Goal: Information Seeking & Learning: Get advice/opinions

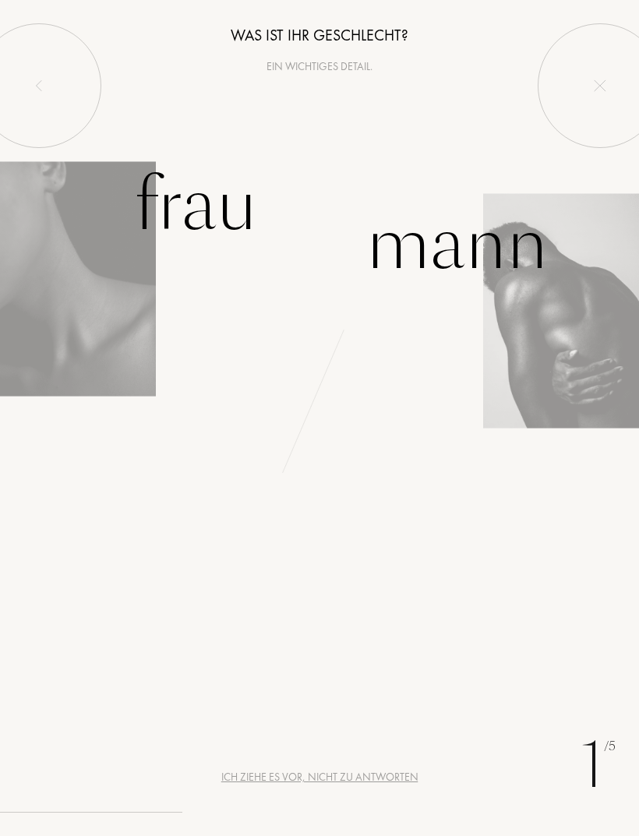
click at [167, 204] on div "Frau" at bounding box center [195, 205] width 123 height 105
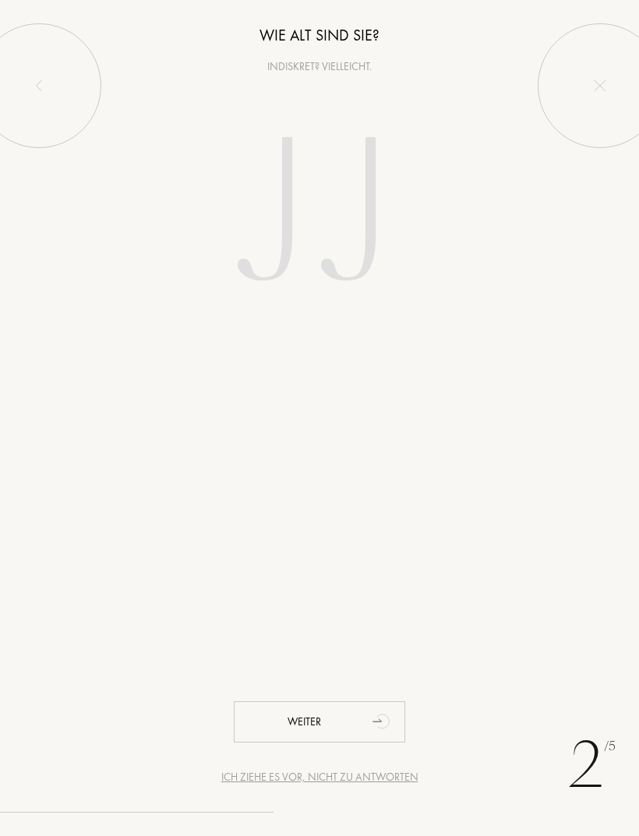
click at [278, 189] on input "number" at bounding box center [319, 217] width 335 height 269
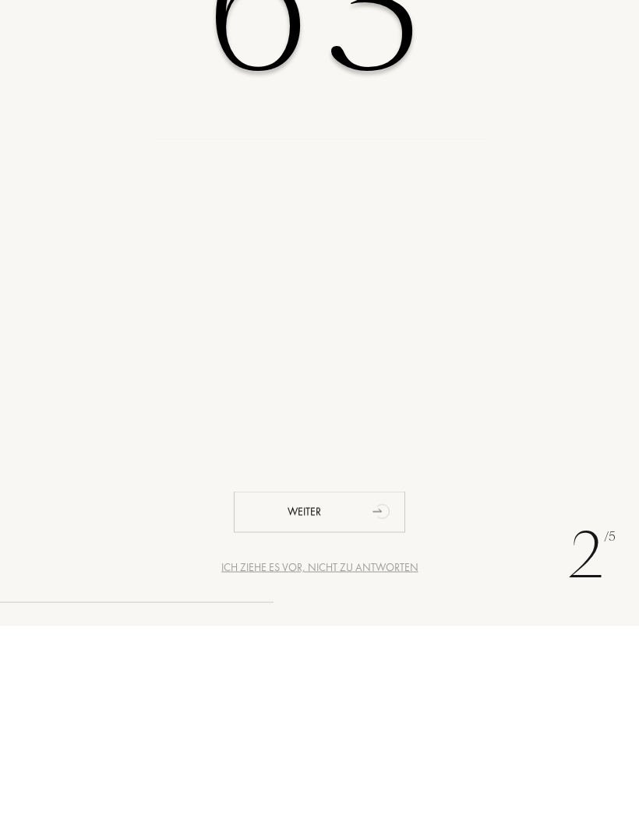
type input "63"
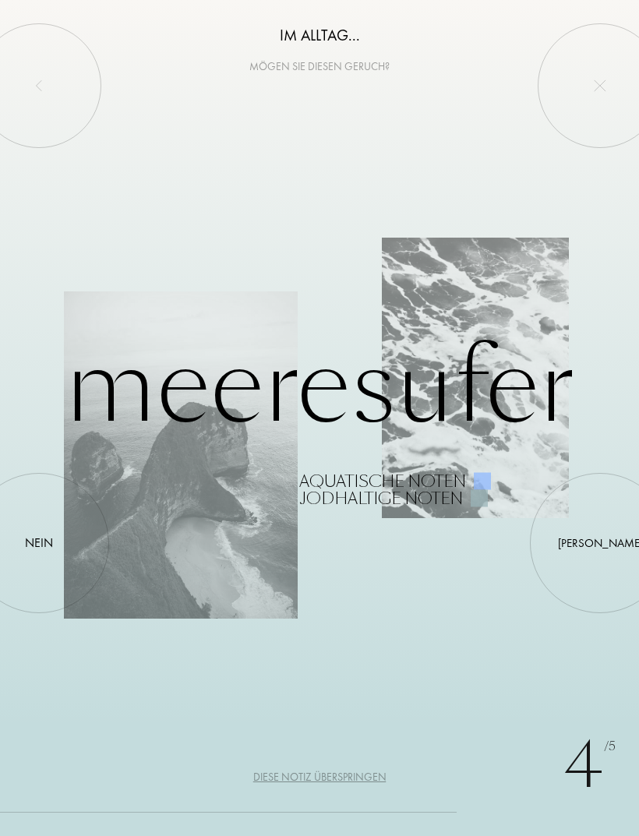
click at [46, 538] on div "Nein" at bounding box center [39, 543] width 28 height 19
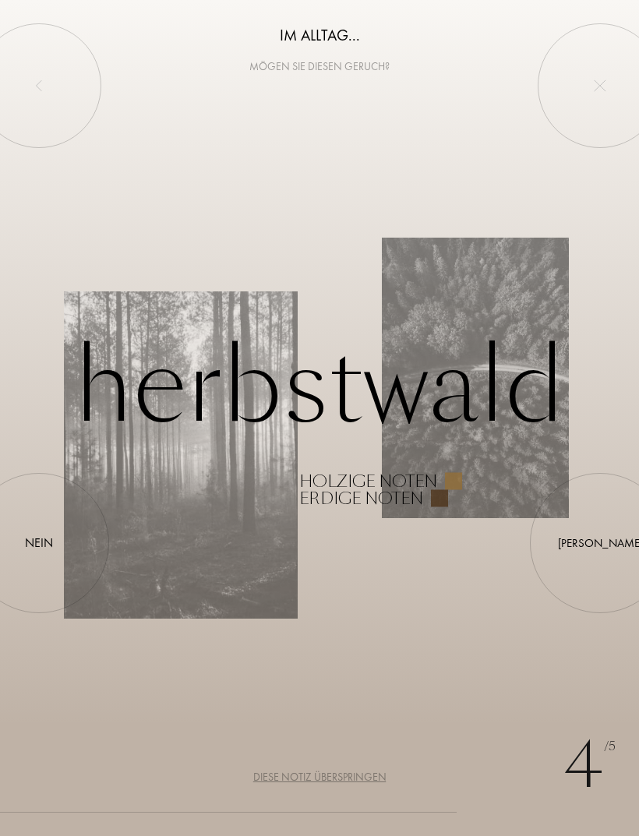
click at [39, 543] on div at bounding box center [39, 543] width 0 height 0
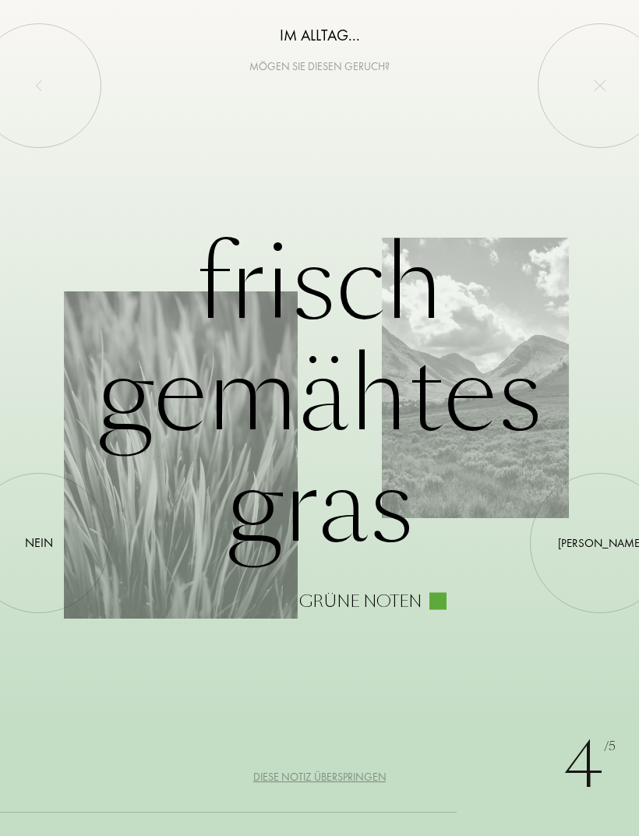
click at [39, 543] on div at bounding box center [39, 543] width 0 height 0
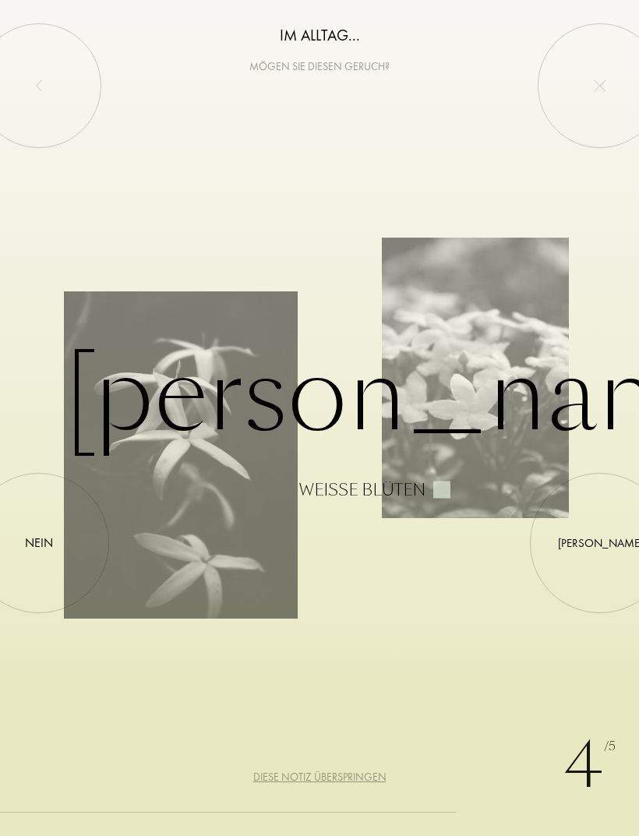
click at [39, 543] on div at bounding box center [39, 543] width 0 height 0
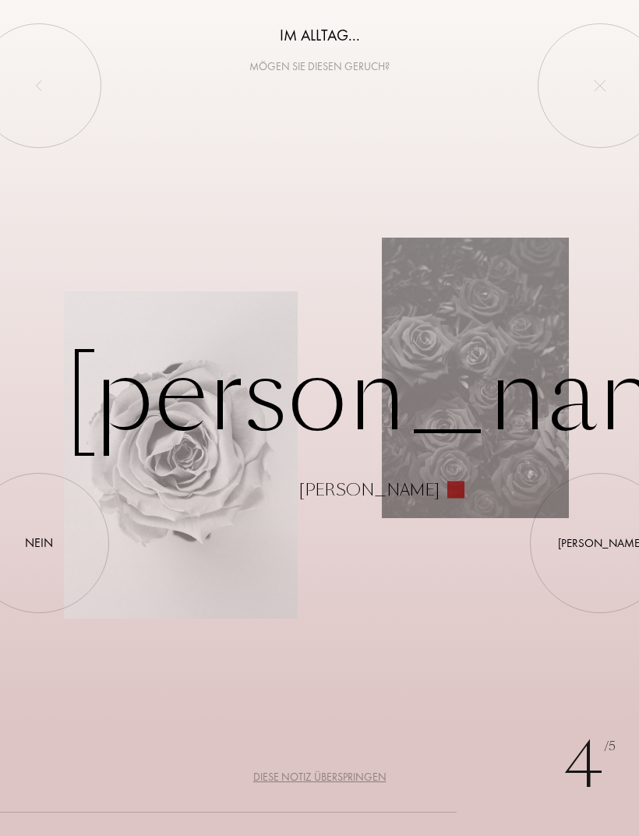
click at [600, 543] on div at bounding box center [600, 543] width 0 height 0
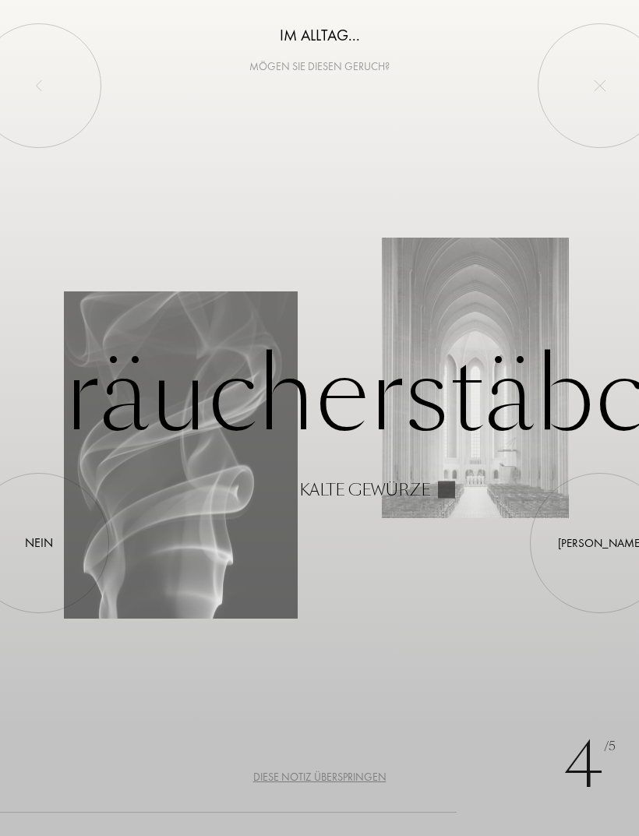
click at [46, 542] on div "Nein" at bounding box center [39, 543] width 28 height 19
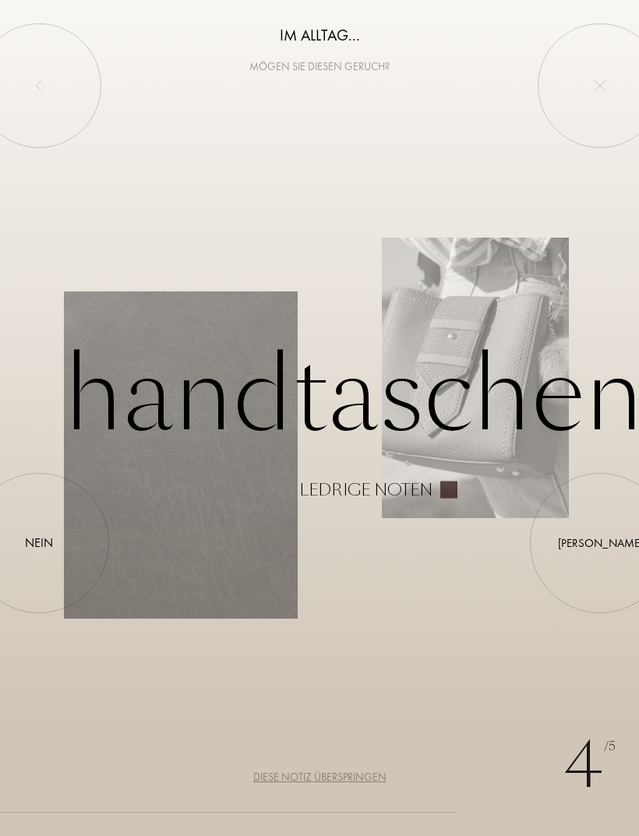
click at [600, 543] on div at bounding box center [600, 543] width 0 height 0
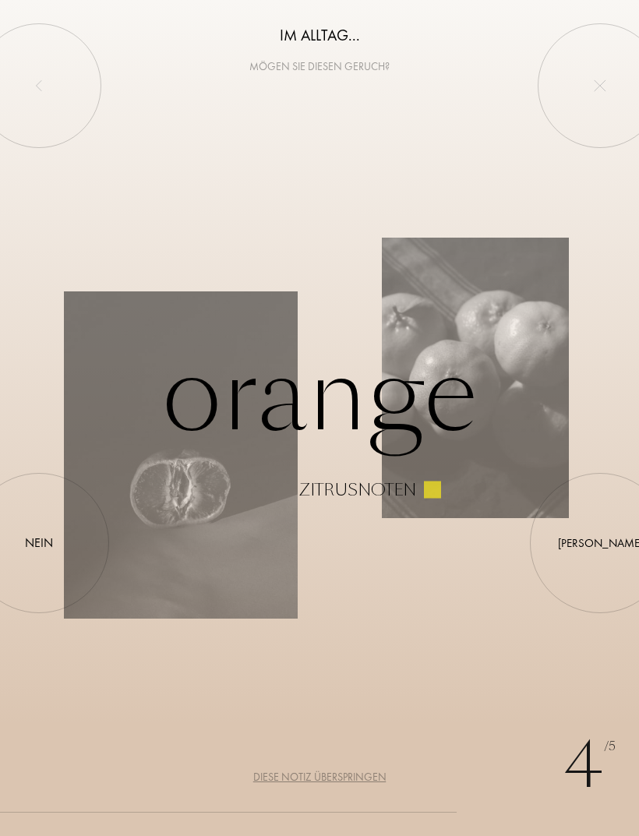
click at [600, 543] on div at bounding box center [600, 543] width 0 height 0
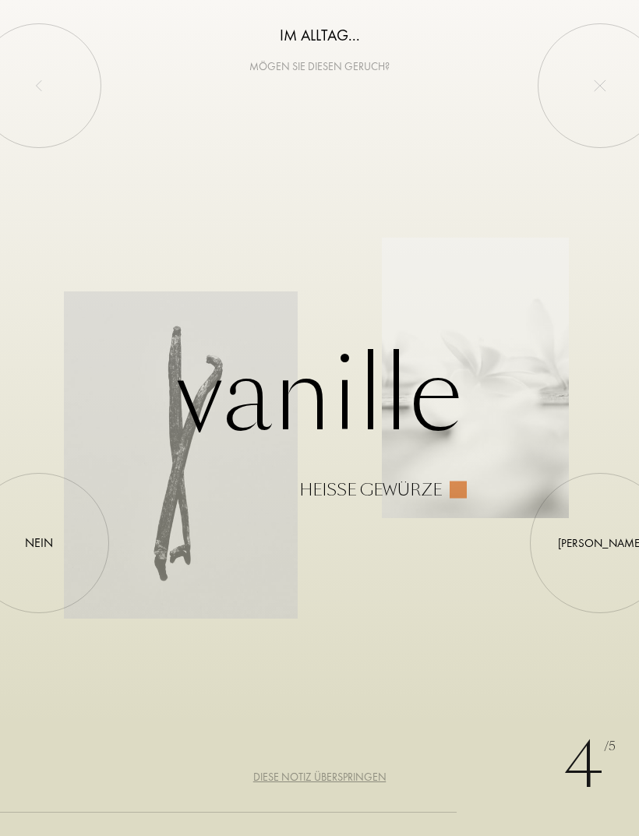
click at [51, 550] on div "Nein" at bounding box center [39, 543] width 28 height 19
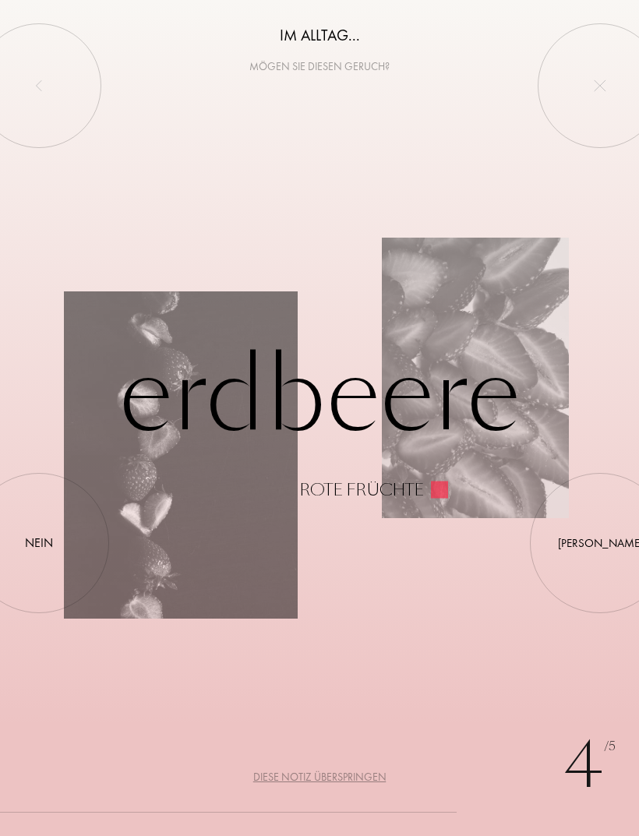
click at [44, 541] on div "Nein" at bounding box center [39, 543] width 28 height 19
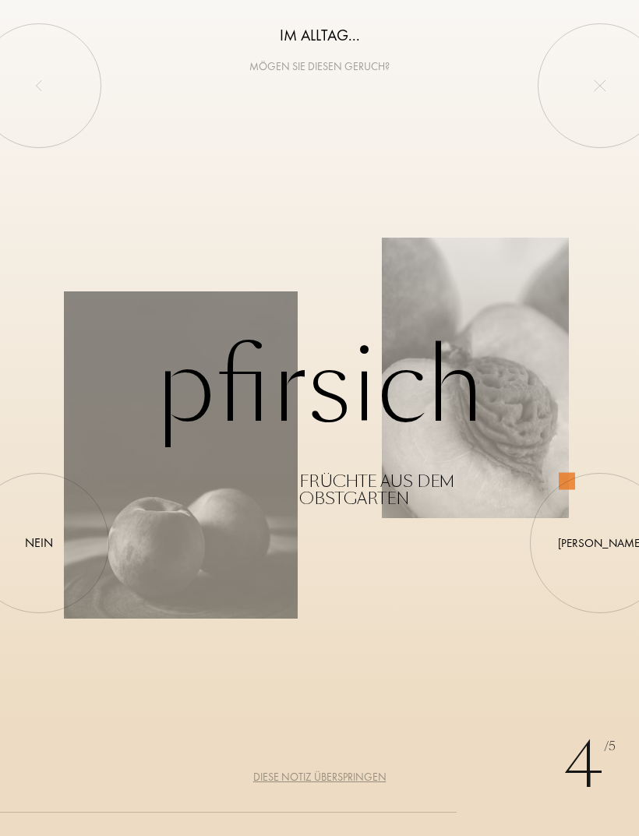
click at [39, 543] on div at bounding box center [39, 543] width 0 height 0
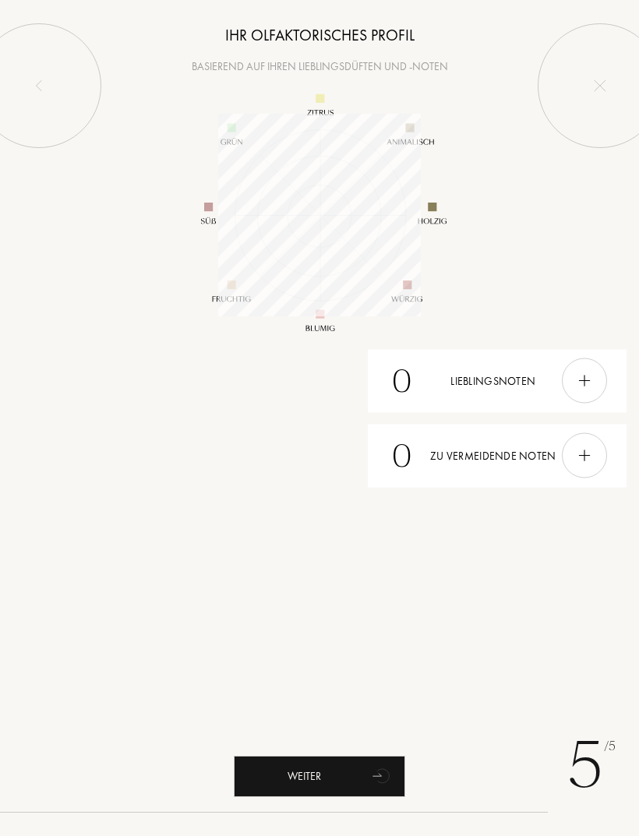
scroll to position [203, 203]
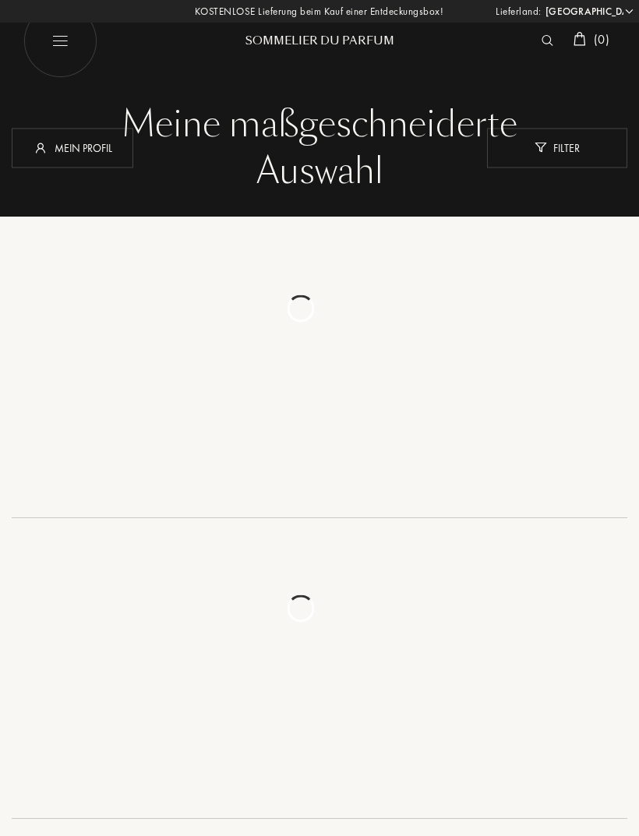
select select "DE"
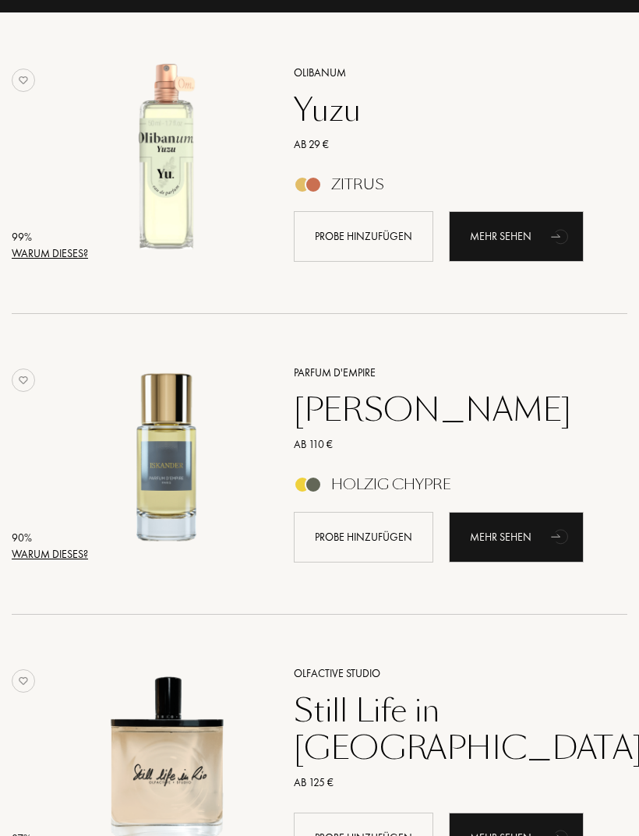
scroll to position [214, 0]
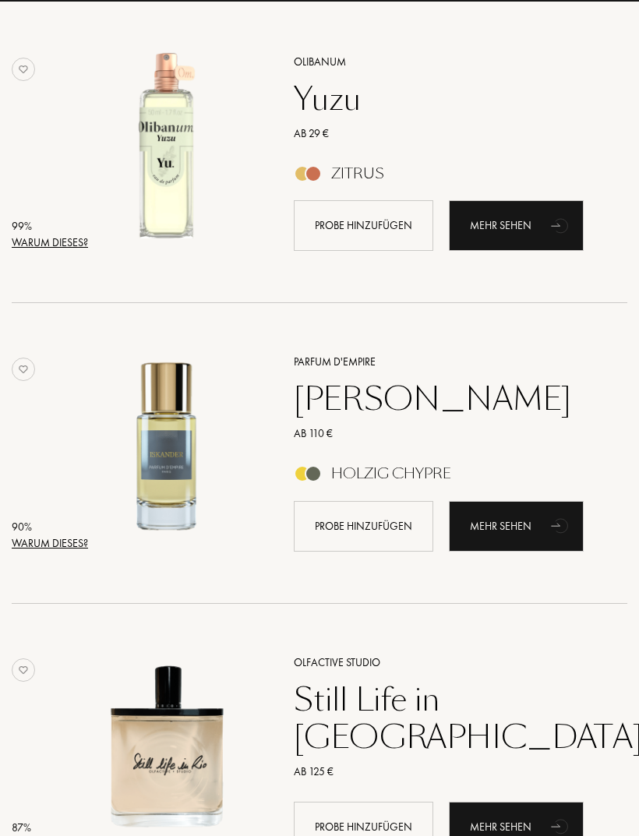
click at [62, 549] on div "Warum dieses?" at bounding box center [50, 544] width 76 height 16
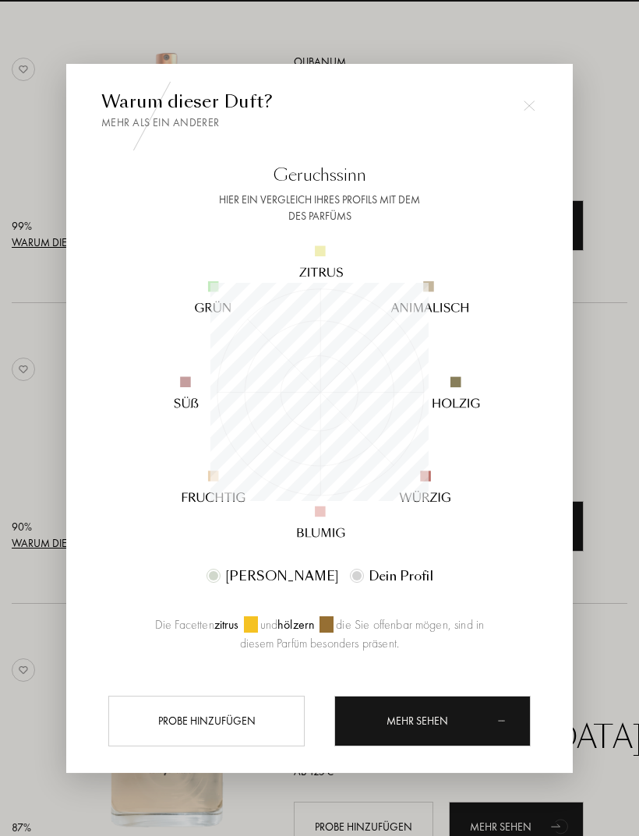
scroll to position [218, 218]
click at [545, 116] on div "Warum dieser Duft? Mehr als ein anderer Geruchssinn Hier ein Vergleich Ihres Pr…" at bounding box center [319, 418] width 506 height 709
click at [531, 111] on img at bounding box center [529, 106] width 11 height 11
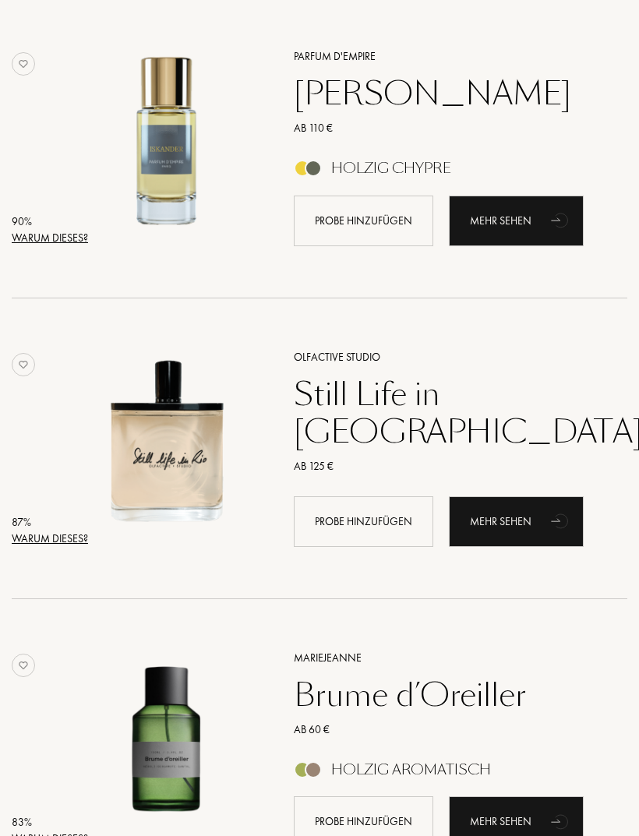
scroll to position [524, 0]
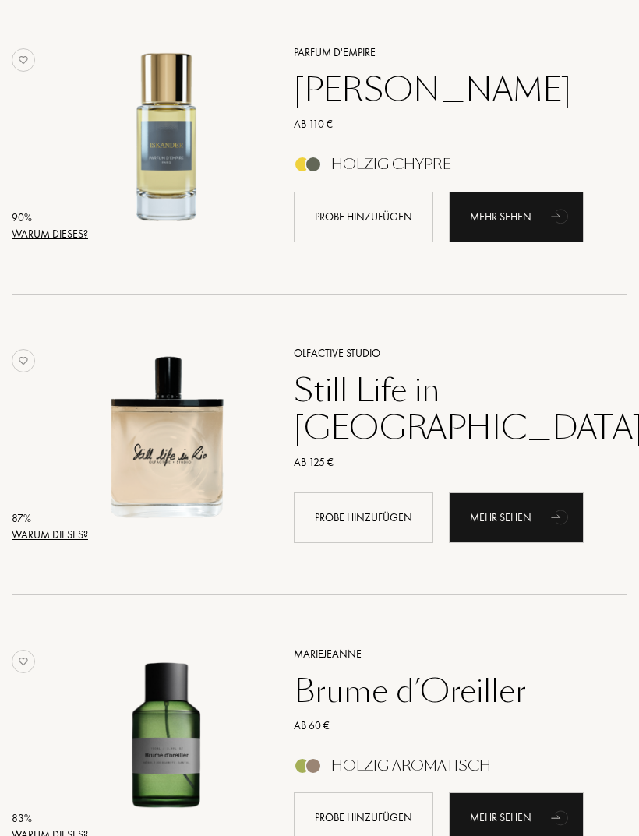
click at [46, 536] on div "Warum dieses?" at bounding box center [50, 535] width 76 height 16
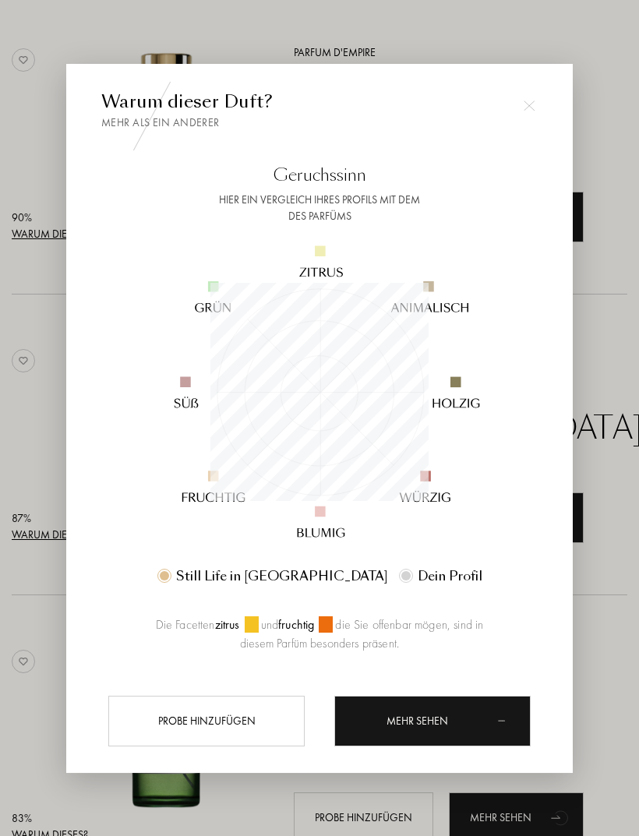
scroll to position [218, 218]
click at [533, 111] on img at bounding box center [529, 106] width 11 height 11
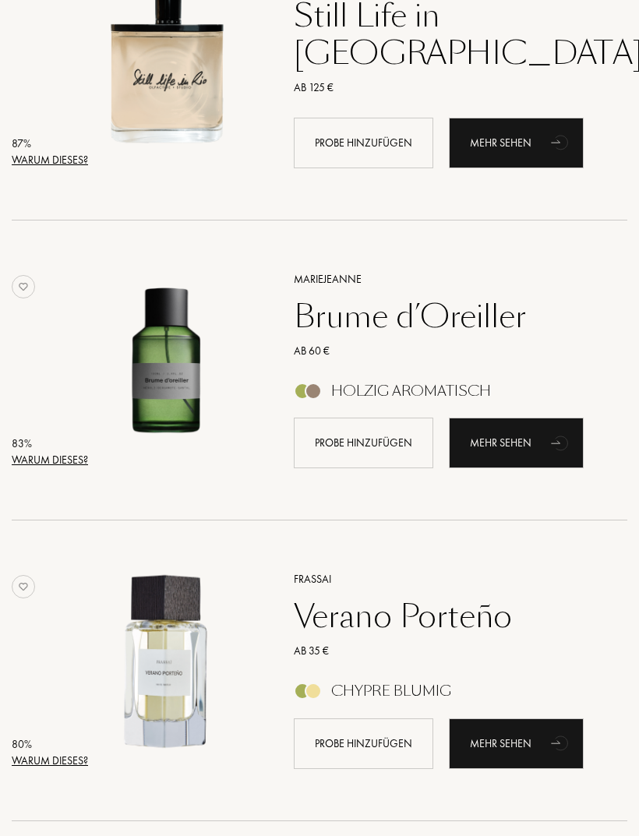
scroll to position [899, 0]
click at [59, 462] on div "Warum dieses?" at bounding box center [50, 460] width 76 height 16
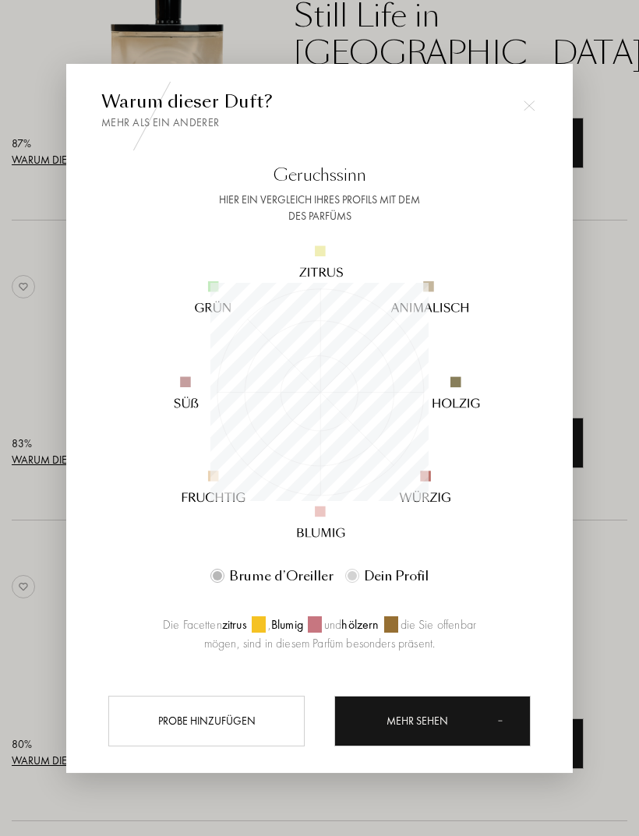
scroll to position [218, 218]
click at [536, 119] on div at bounding box center [528, 105] width 31 height 31
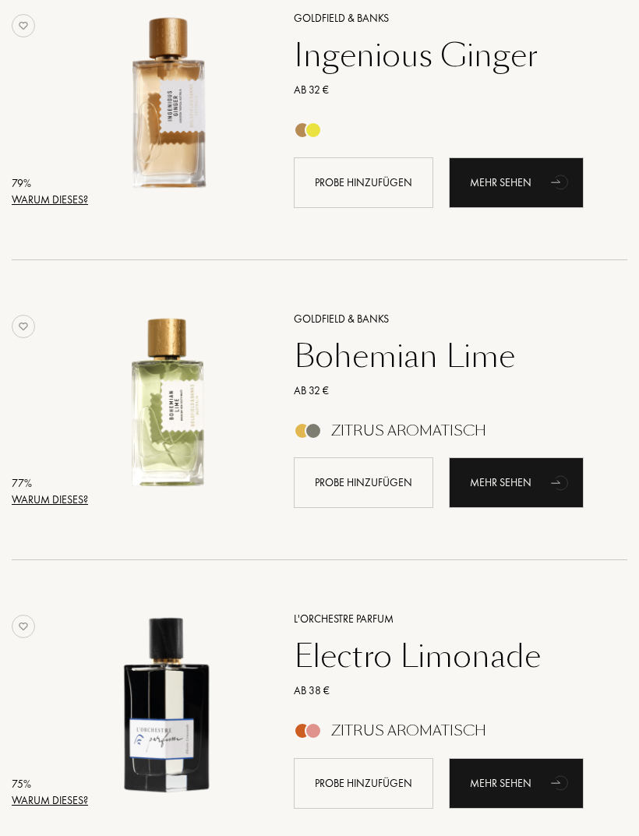
scroll to position [1763, 0]
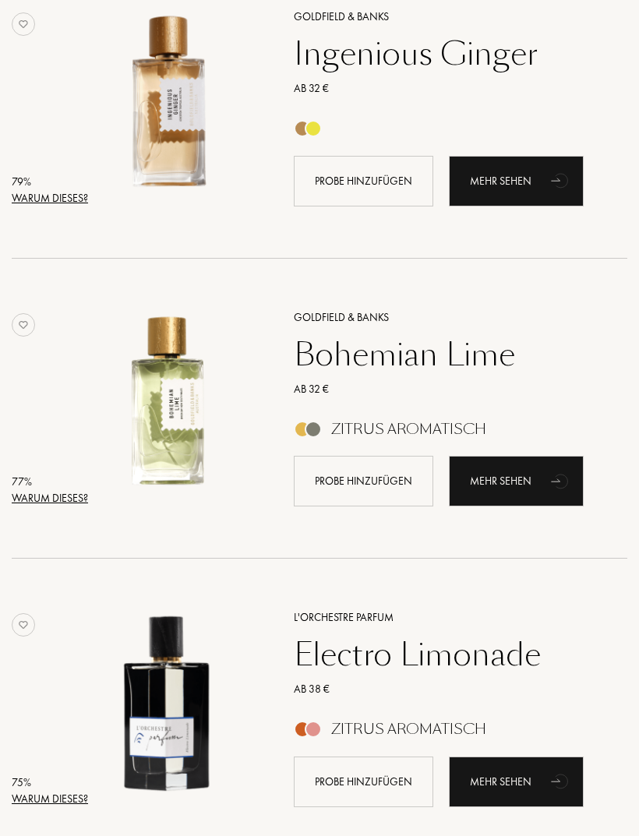
click at [58, 504] on div "Warum dieses?" at bounding box center [50, 498] width 76 height 16
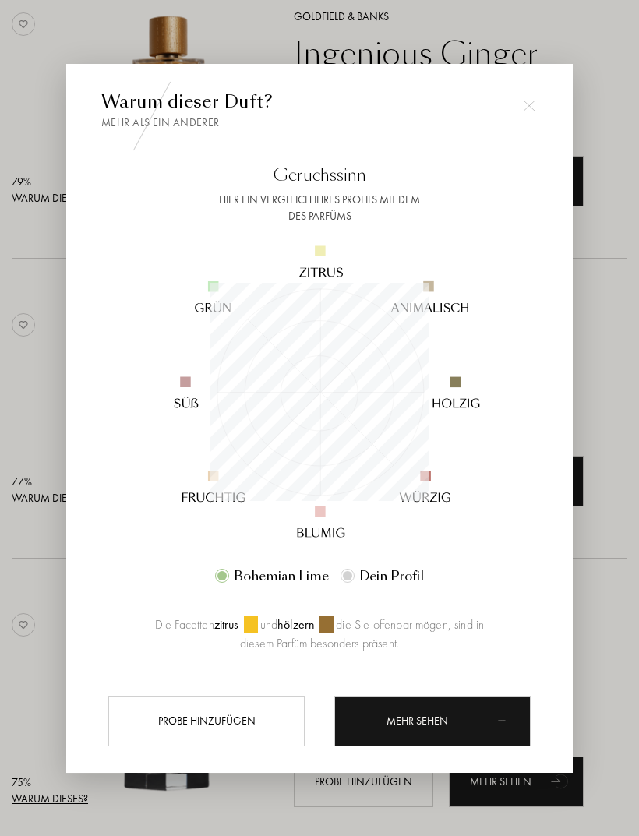
scroll to position [218, 218]
click at [541, 122] on div at bounding box center [528, 105] width 31 height 31
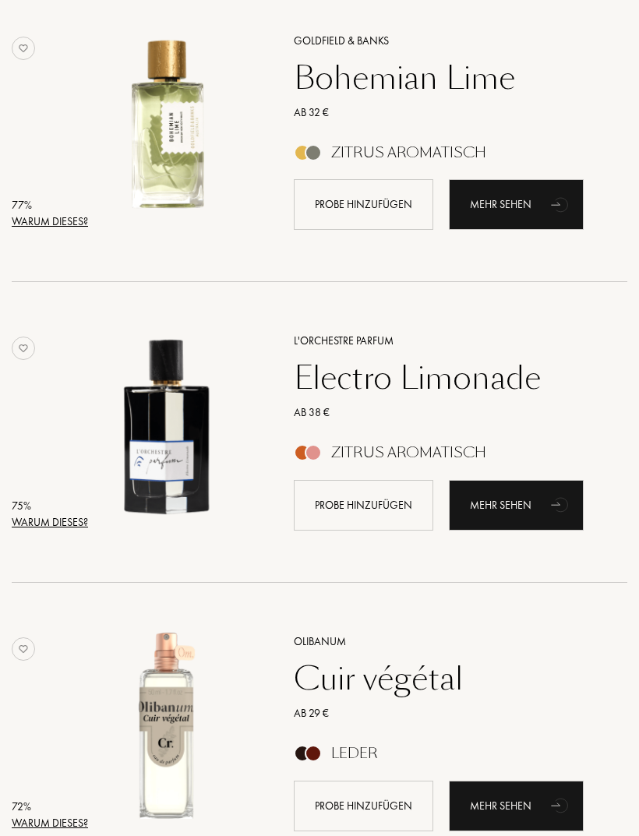
scroll to position [2039, 0]
click at [65, 528] on div "Warum dieses?" at bounding box center [50, 522] width 76 height 16
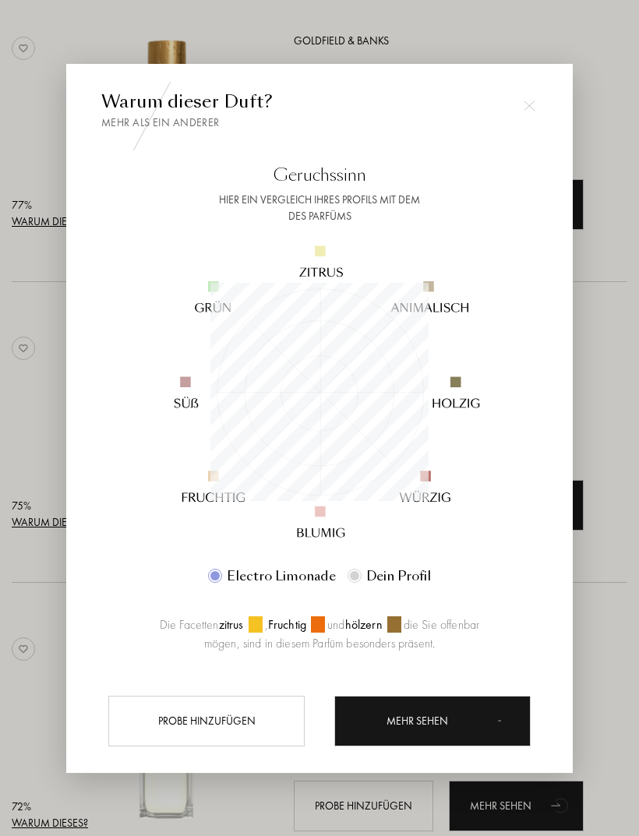
scroll to position [218, 218]
click at [413, 742] on div "Mehr sehen" at bounding box center [432, 721] width 196 height 51
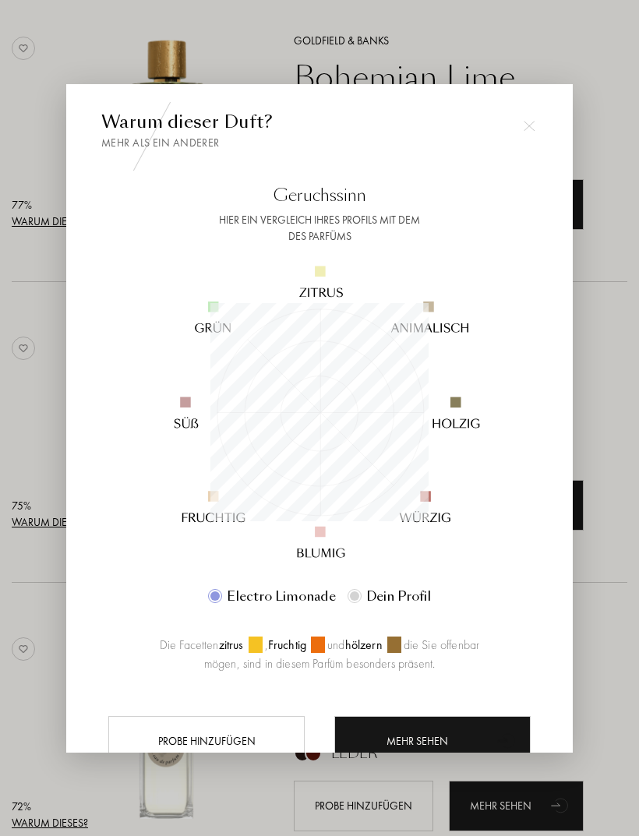
scroll to position [2090, 0]
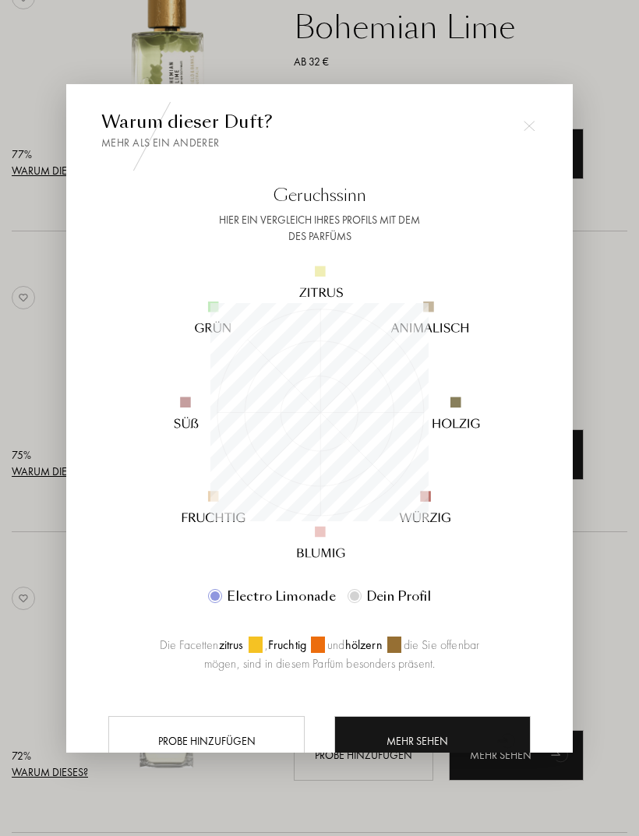
click at [532, 125] on img at bounding box center [529, 126] width 11 height 11
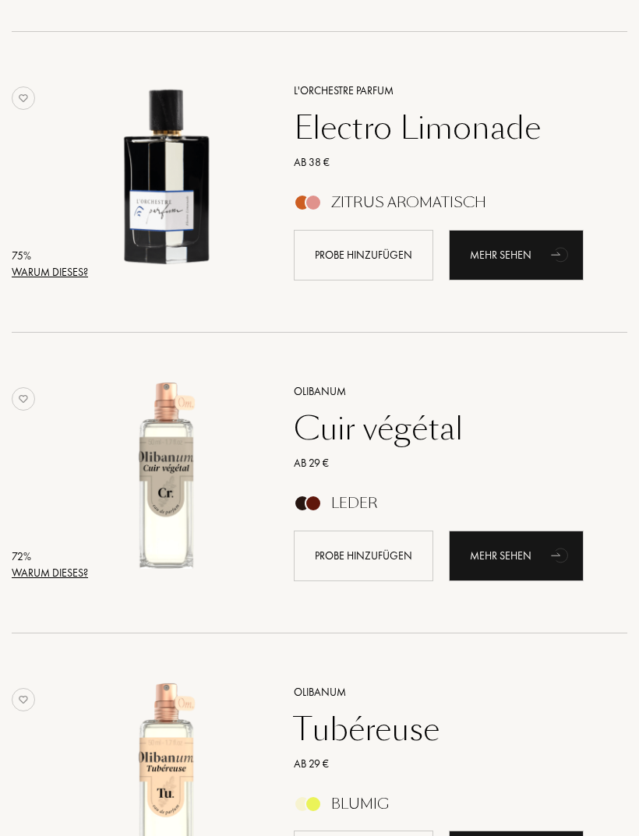
scroll to position [2289, 0]
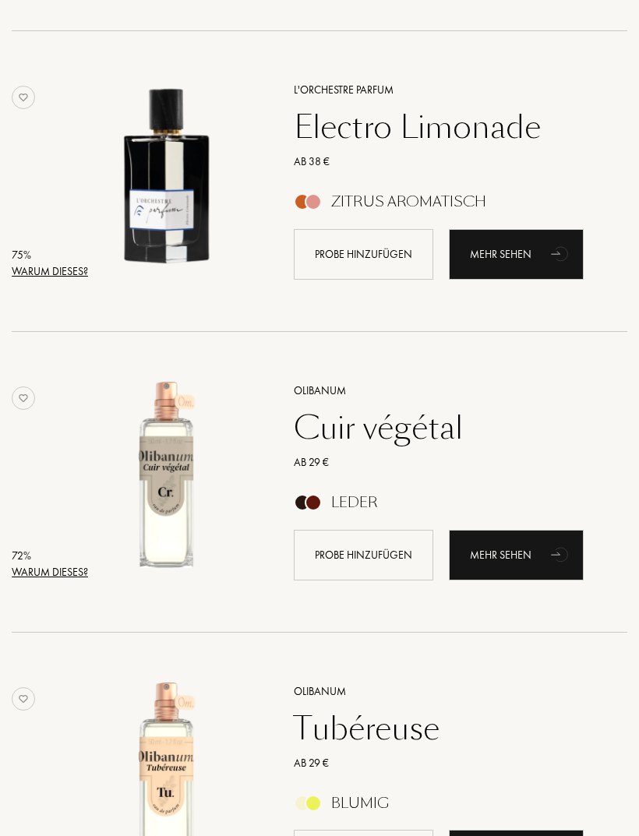
click at [55, 570] on div "Warum dieses?" at bounding box center [50, 573] width 76 height 16
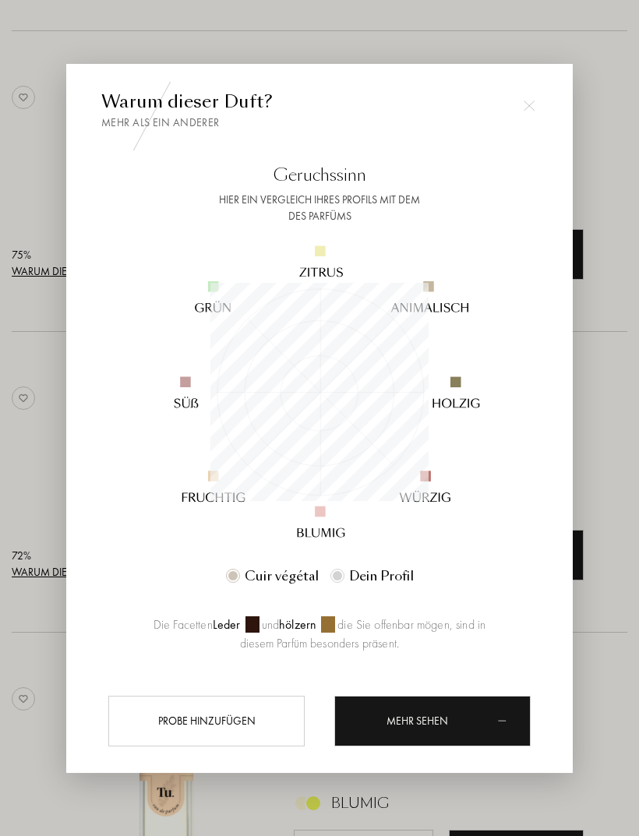
scroll to position [218, 218]
click at [428, 746] on div "Mehr sehen" at bounding box center [432, 721] width 196 height 51
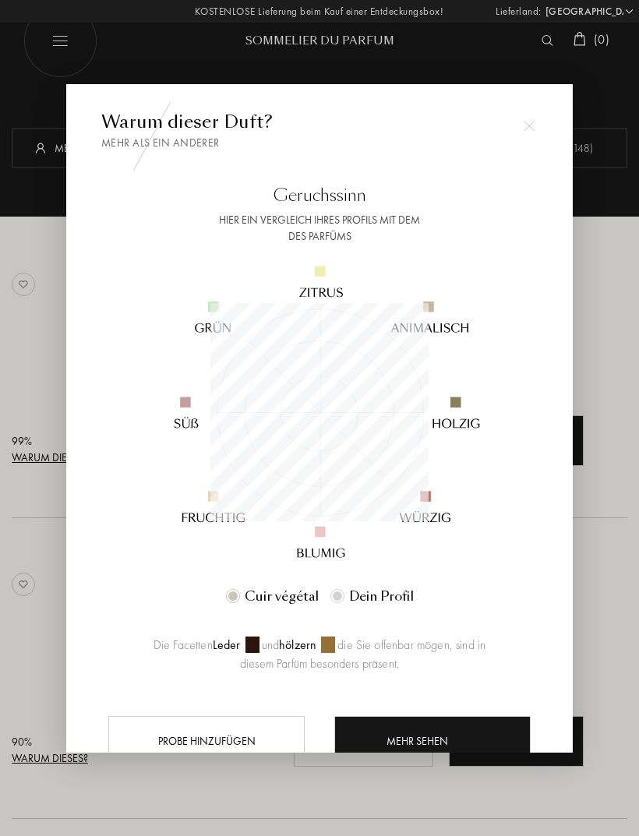
scroll to position [2340, 0]
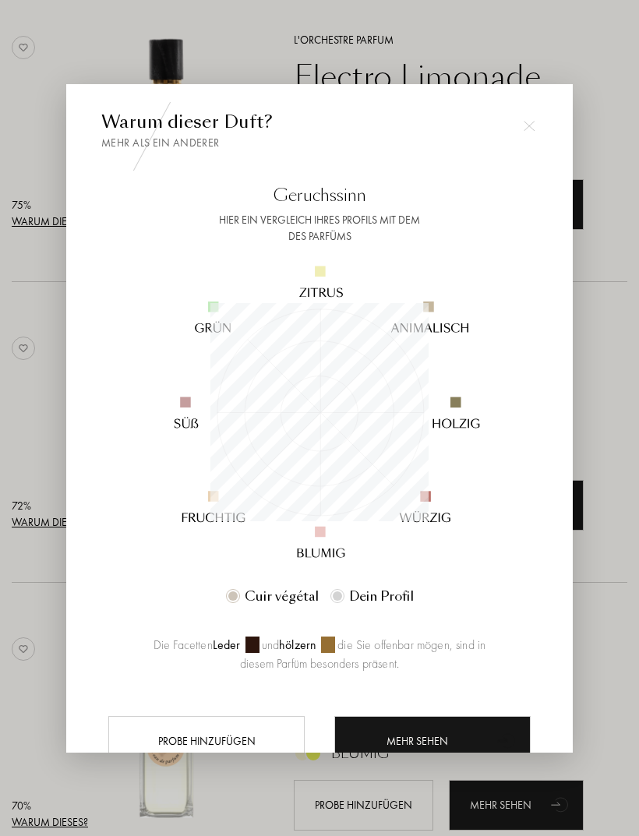
click at [531, 118] on div at bounding box center [528, 125] width 31 height 31
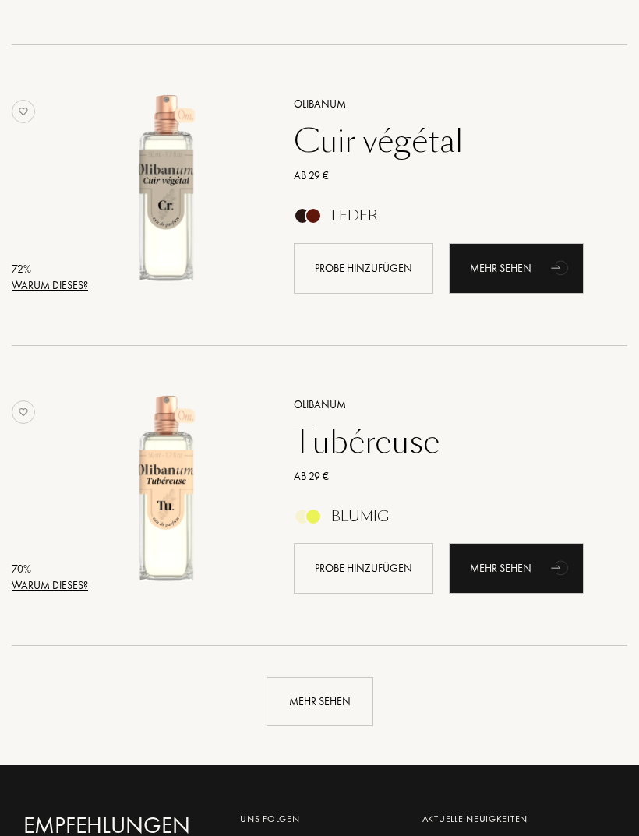
scroll to position [2581, 0]
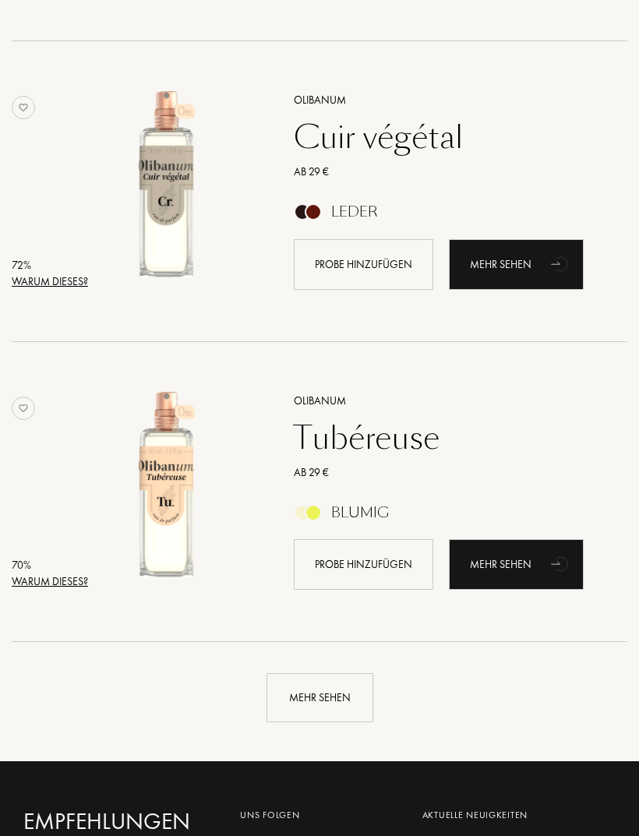
click at [333, 694] on div "Mehr sehen" at bounding box center [319, 697] width 107 height 49
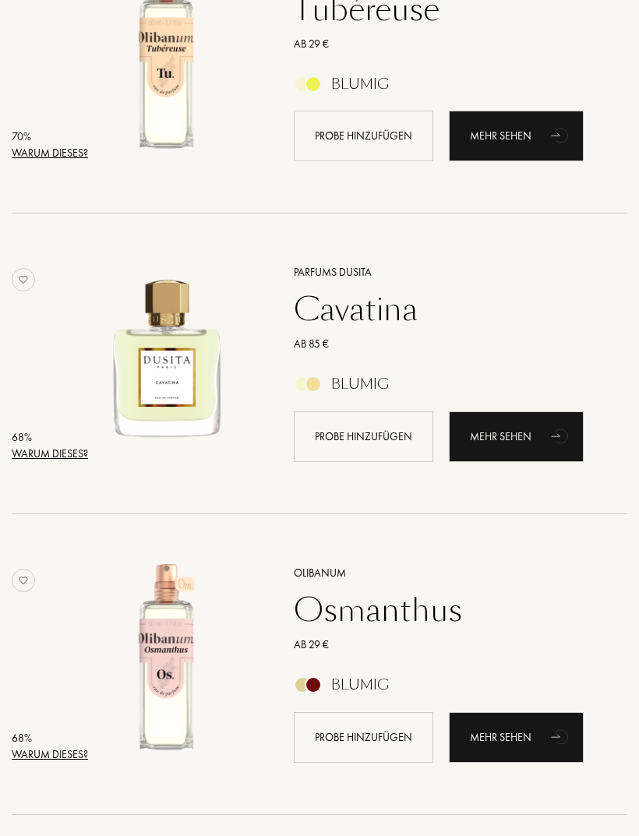
scroll to position [3010, 0]
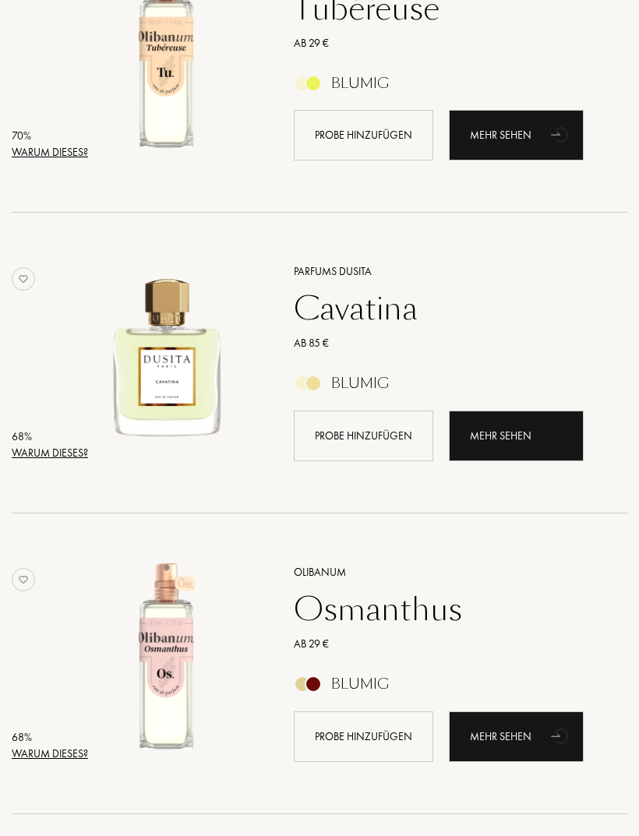
click at [512, 436] on div "Mehr sehen" at bounding box center [516, 436] width 135 height 51
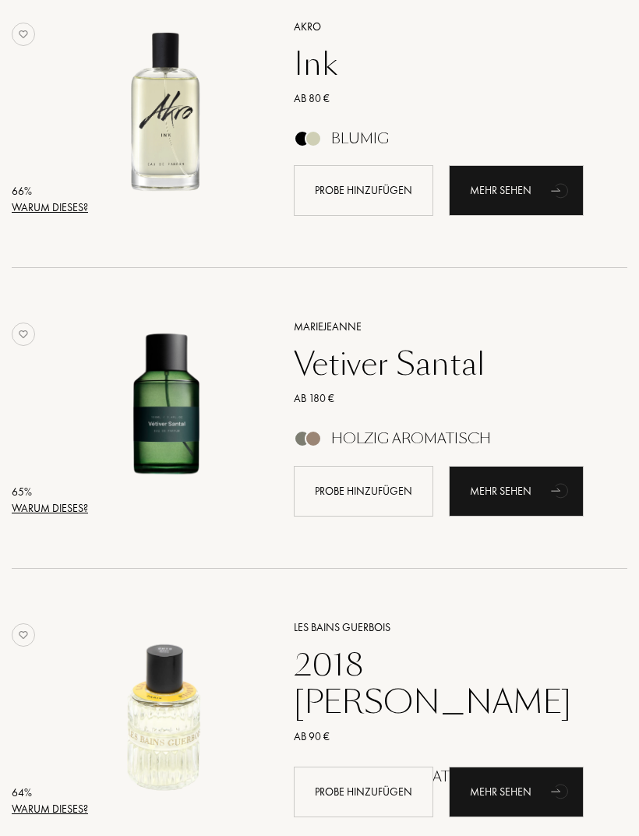
scroll to position [4457, 0]
click at [503, 493] on div "Mehr sehen" at bounding box center [516, 491] width 135 height 51
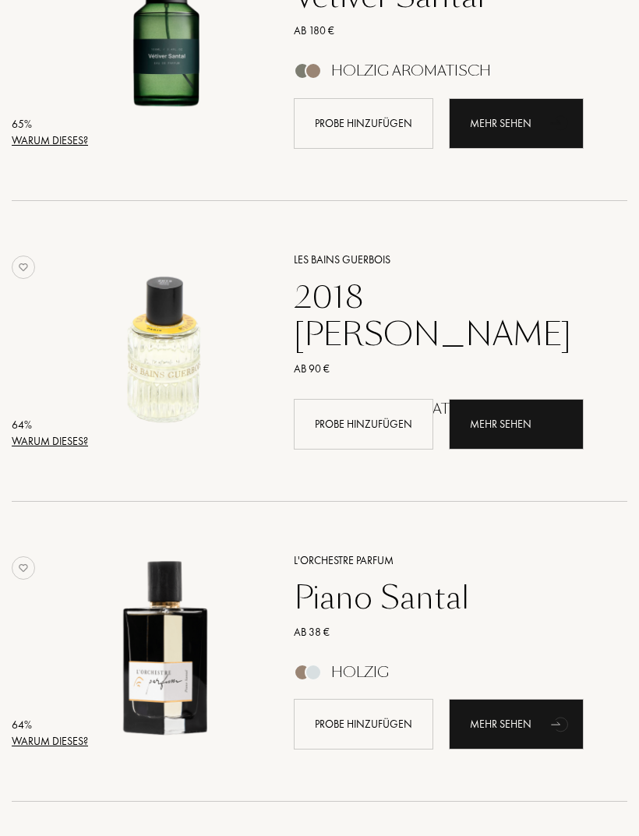
scroll to position [4825, 0]
click at [516, 426] on div "Mehr sehen" at bounding box center [516, 424] width 135 height 51
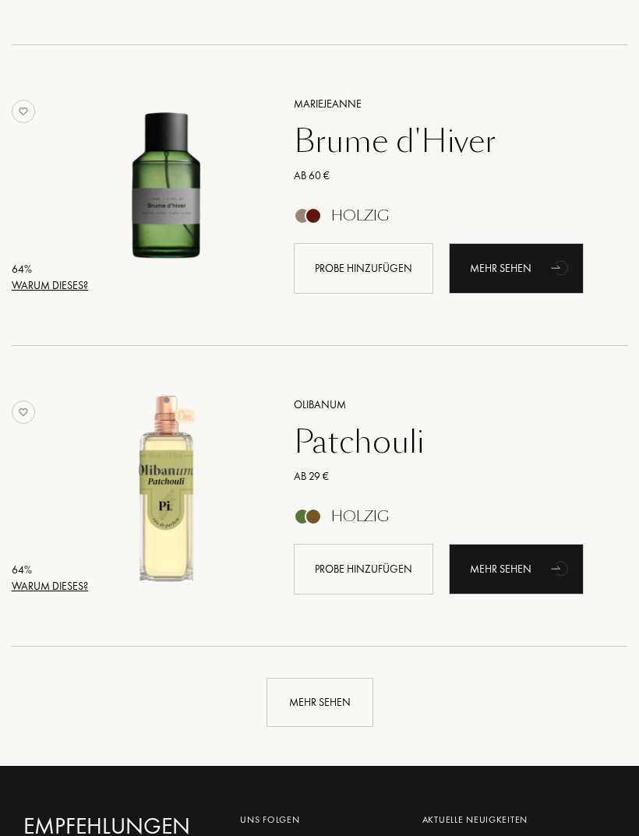
scroll to position [5608, 0]
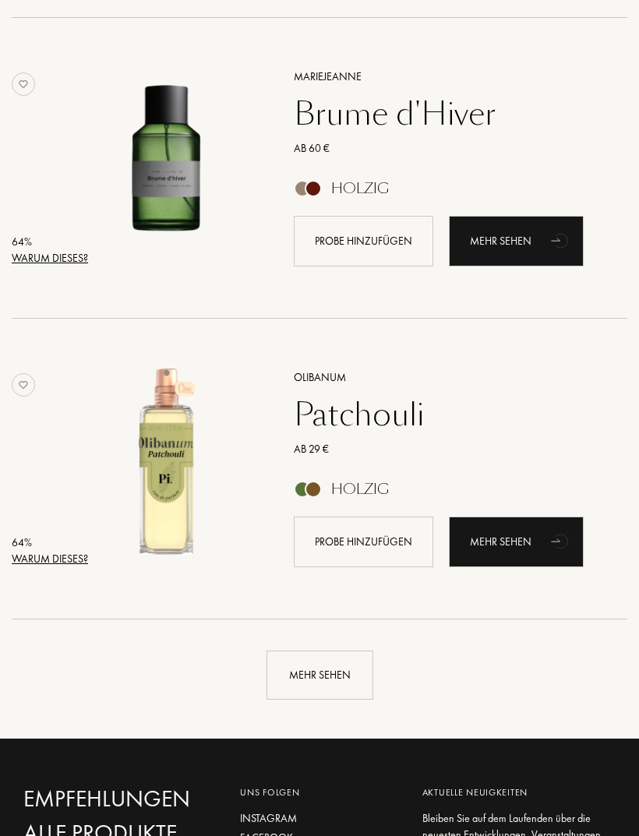
click at [338, 663] on div "Mehr sehen" at bounding box center [319, 675] width 107 height 49
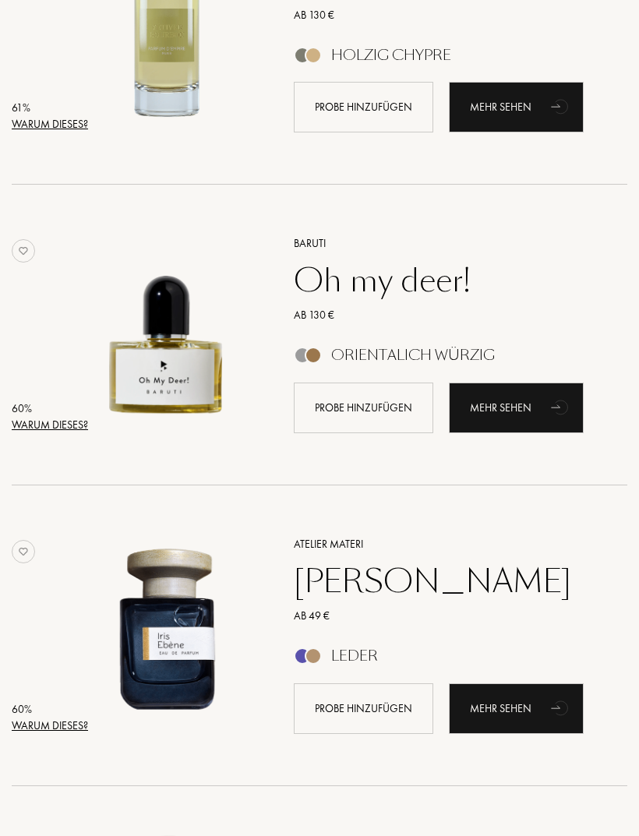
scroll to position [8143, 0]
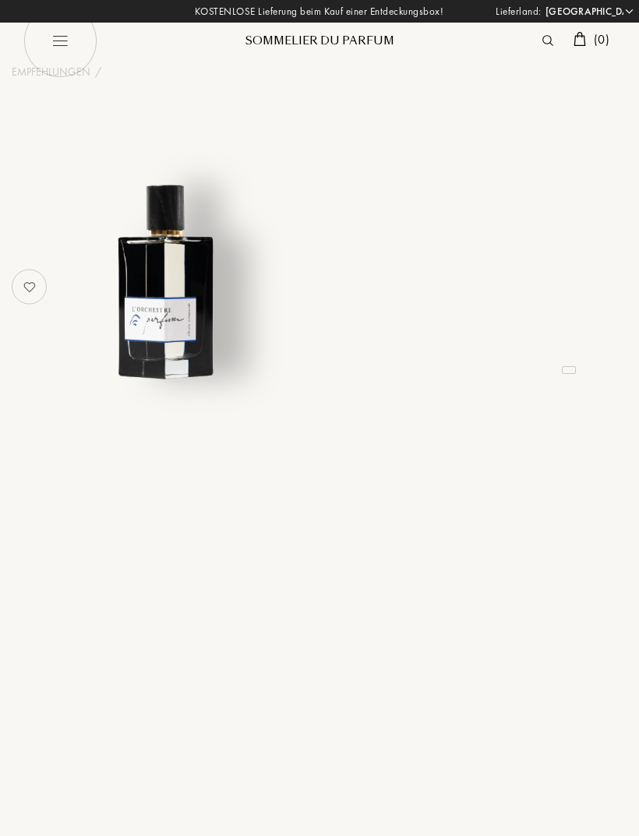
select select "DE"
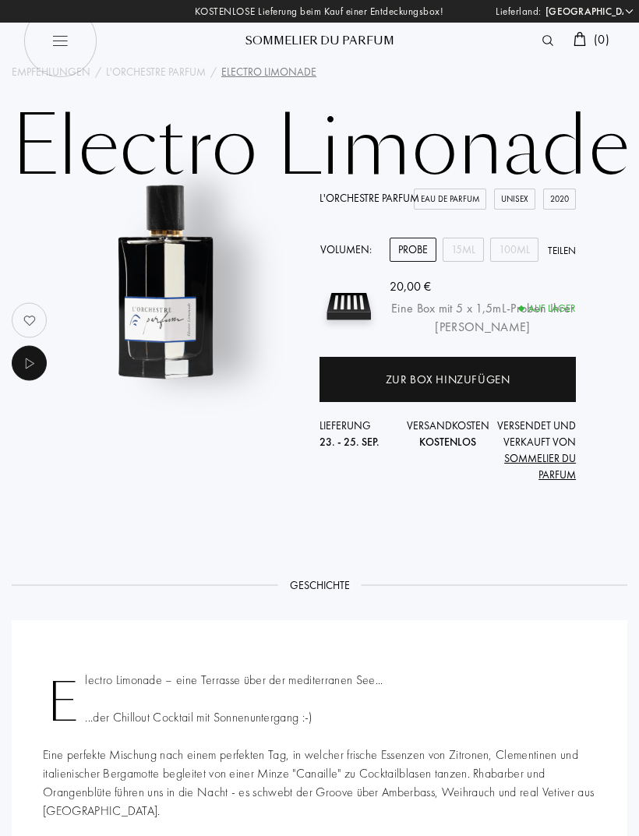
click at [446, 690] on div "Electro Limonade – eine Terrasse über der mediterranen See... ...der Chillout C…" at bounding box center [320, 773] width 616 height 307
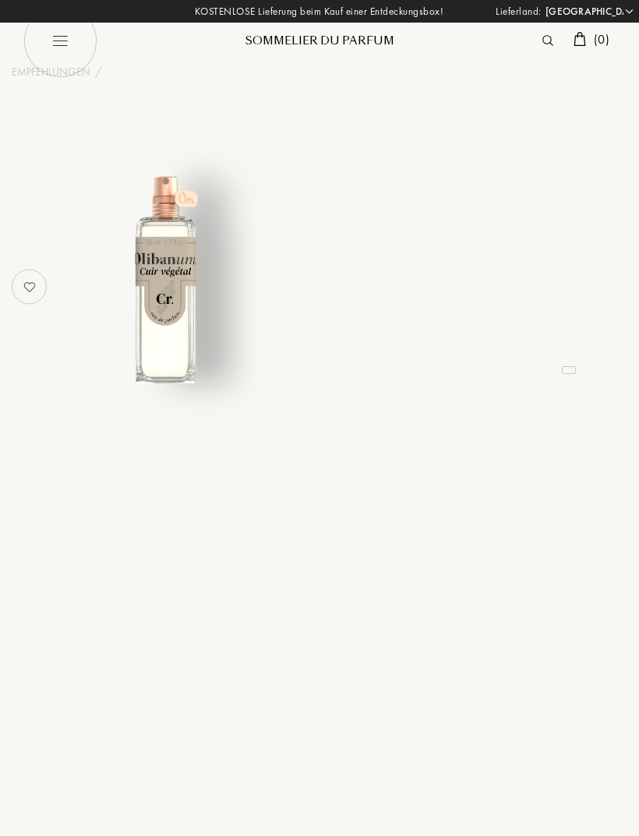
select select "DE"
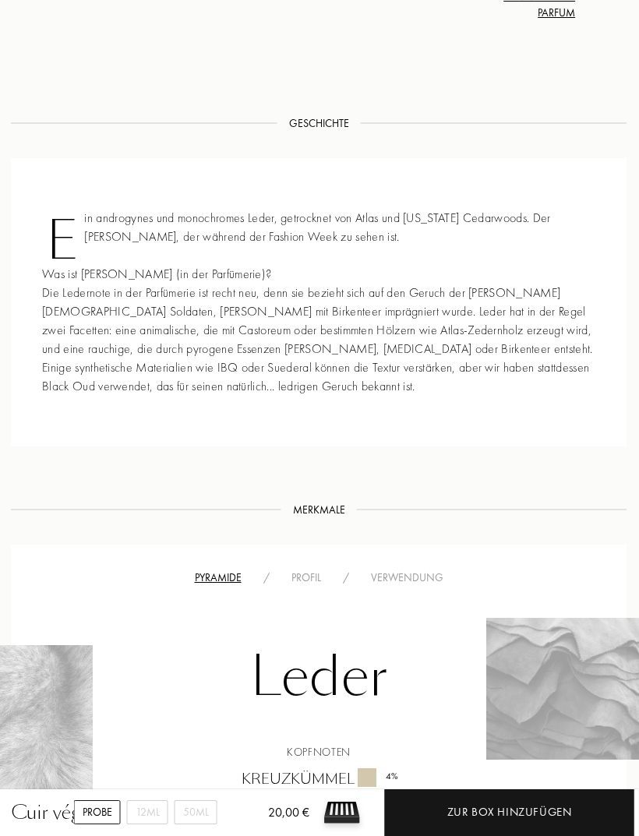
scroll to position [459, 0]
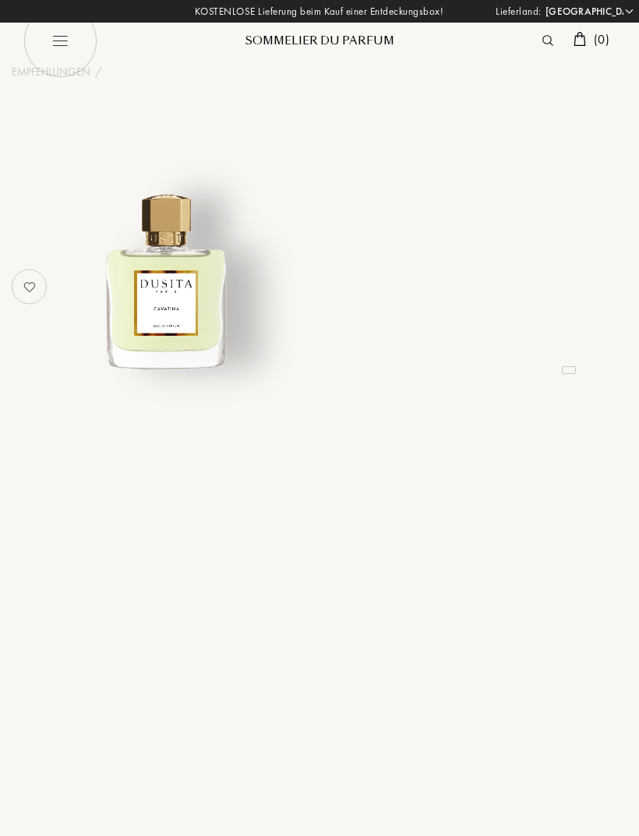
select select "DE"
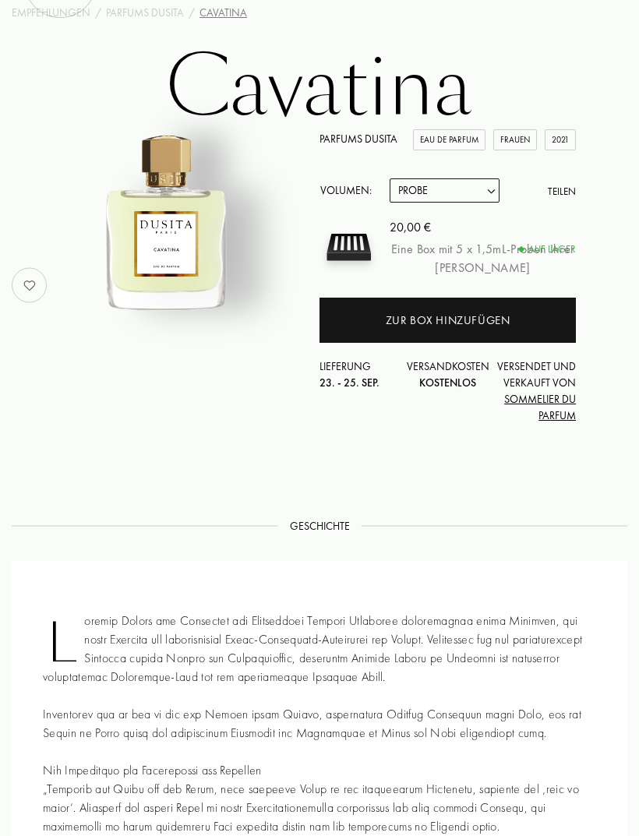
scroll to position [47, 0]
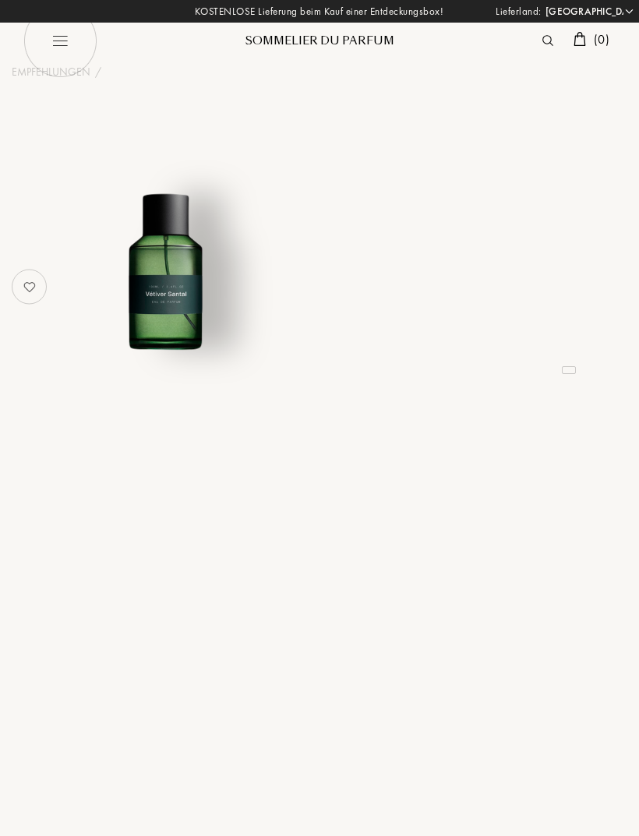
select select "DE"
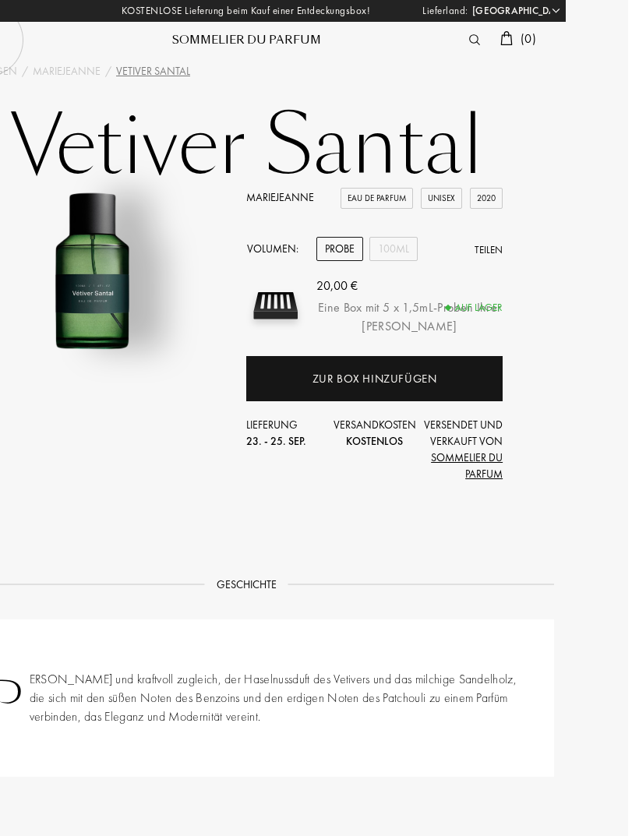
scroll to position [0, 62]
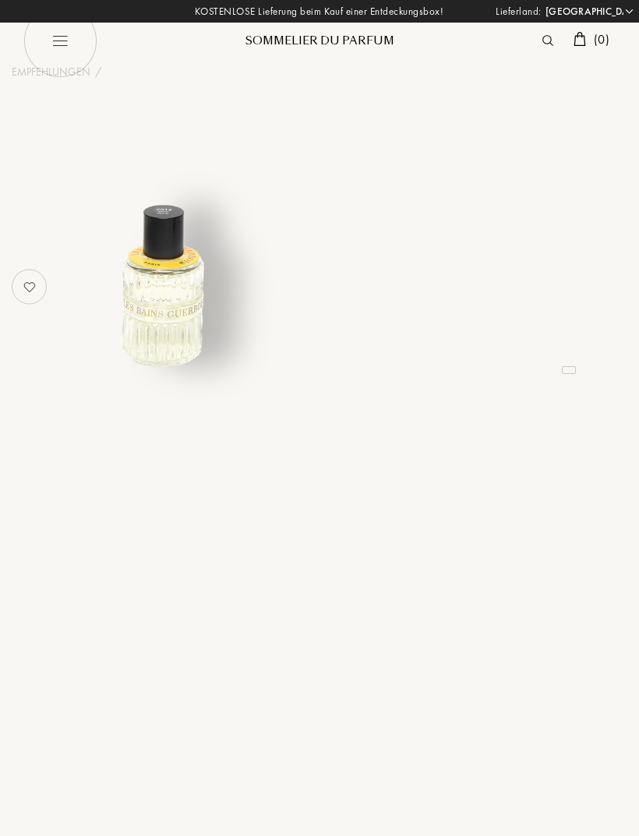
select select "DE"
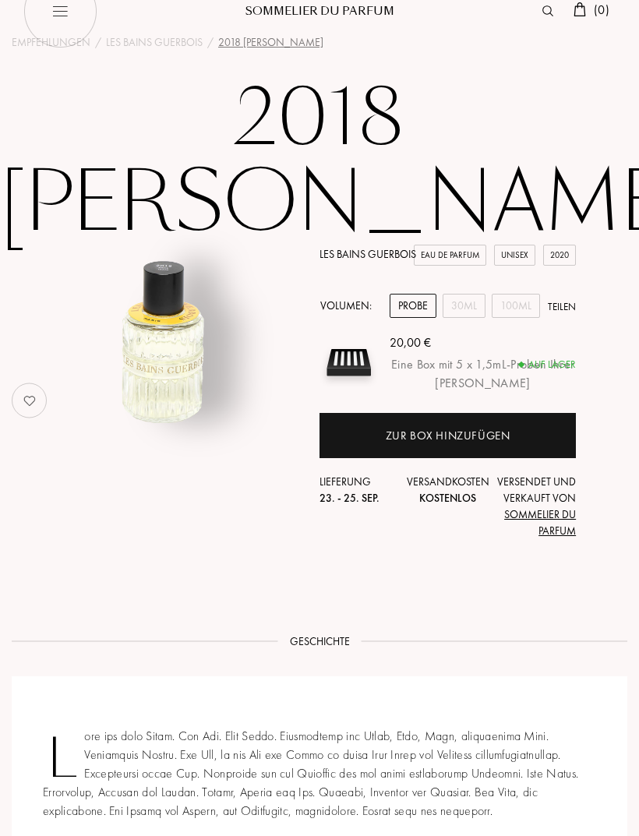
scroll to position [23, 0]
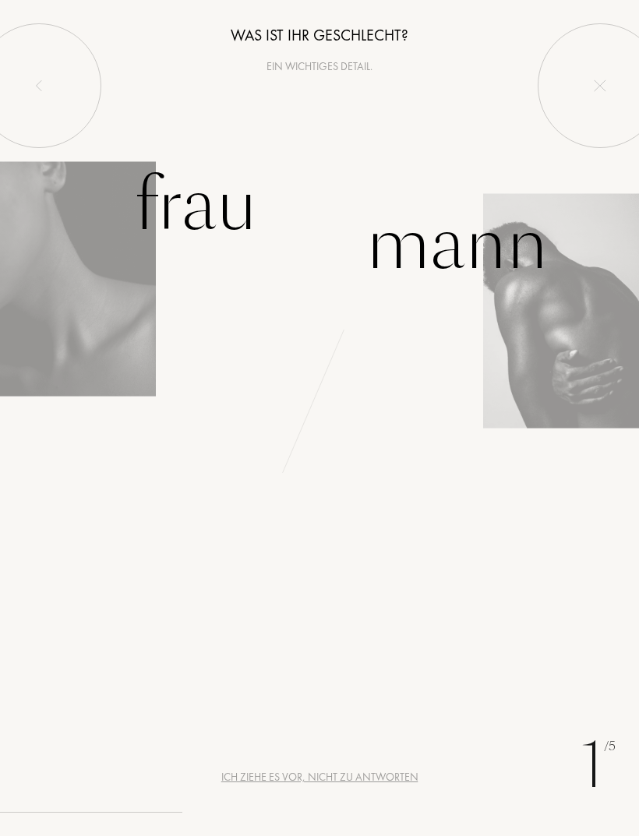
click at [164, 207] on div "Frau" at bounding box center [195, 205] width 123 height 105
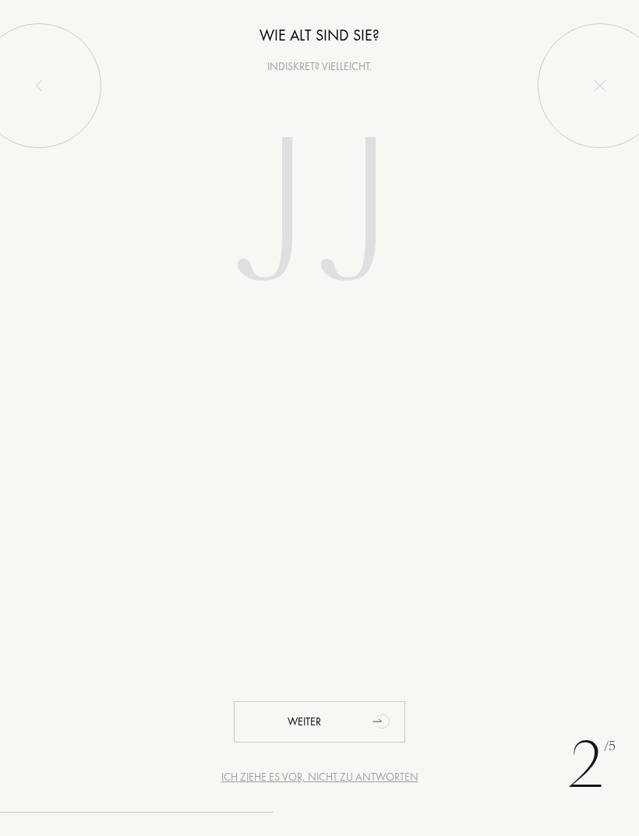
click at [290, 197] on input "number" at bounding box center [319, 217] width 335 height 269
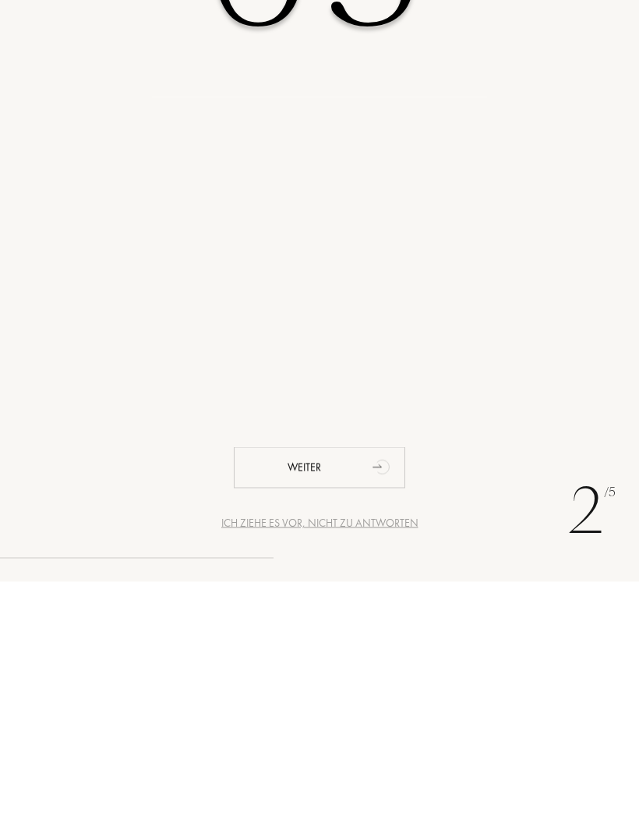
type input "63"
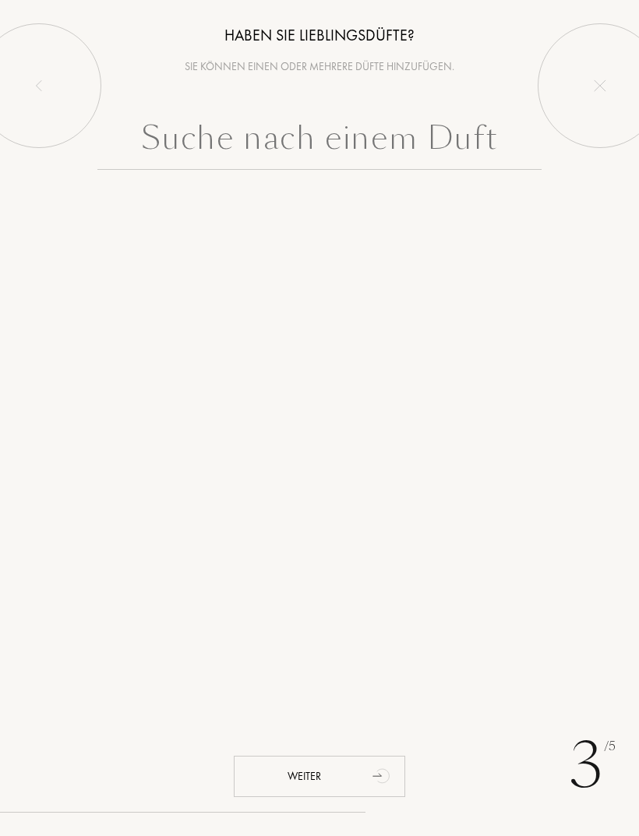
click at [293, 146] on input "text" at bounding box center [319, 142] width 444 height 56
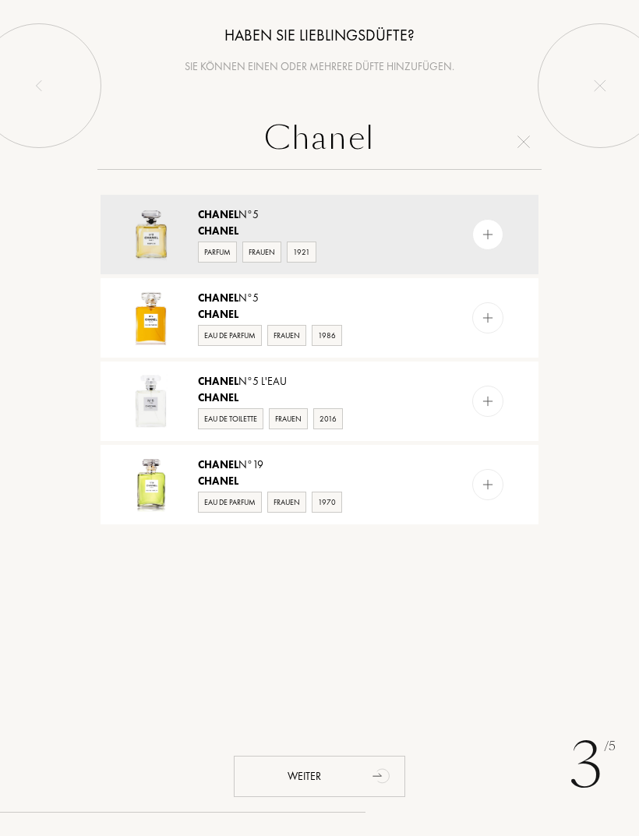
type input "Chanel"
click at [228, 341] on div "Eau de Parfum" at bounding box center [230, 335] width 64 height 21
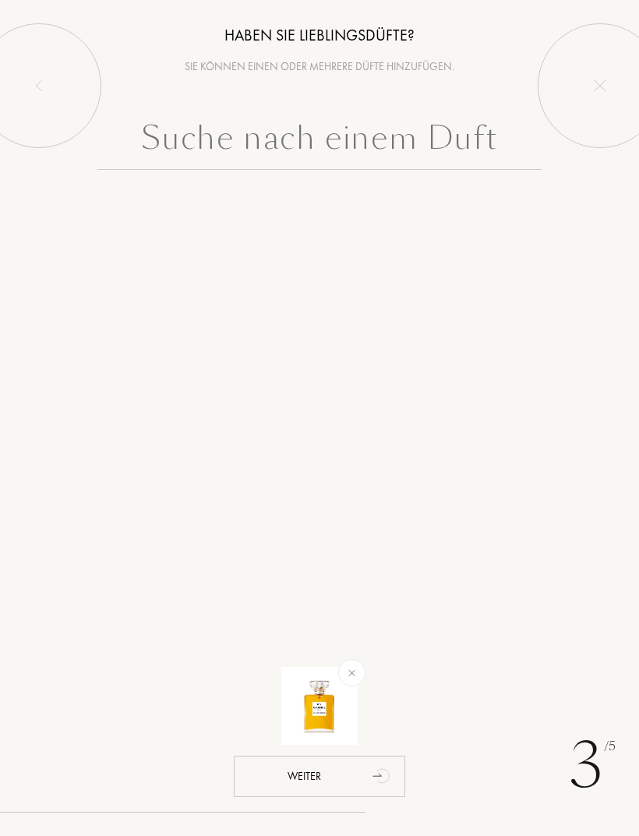
click at [150, 137] on input "text" at bounding box center [319, 142] width 444 height 56
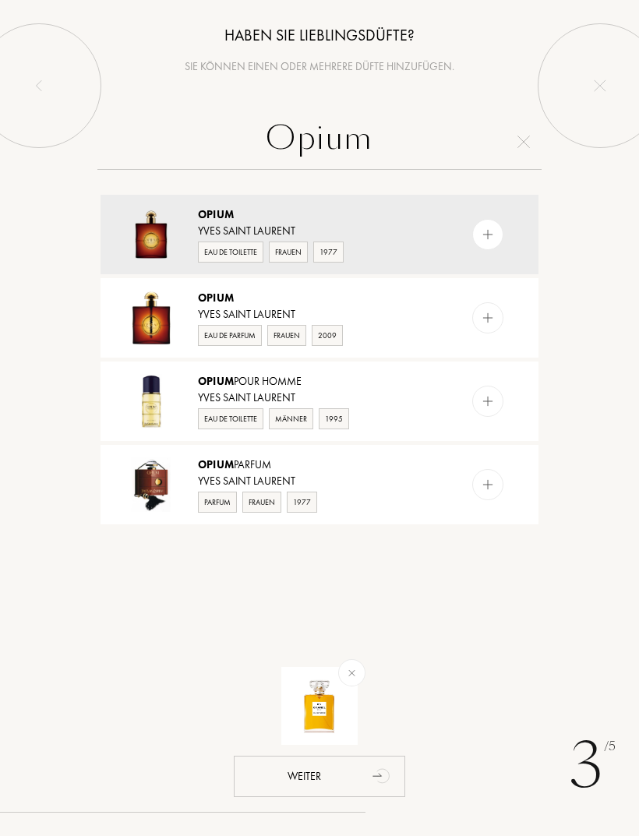
type input "Opium"
click at [156, 324] on img at bounding box center [151, 318] width 55 height 55
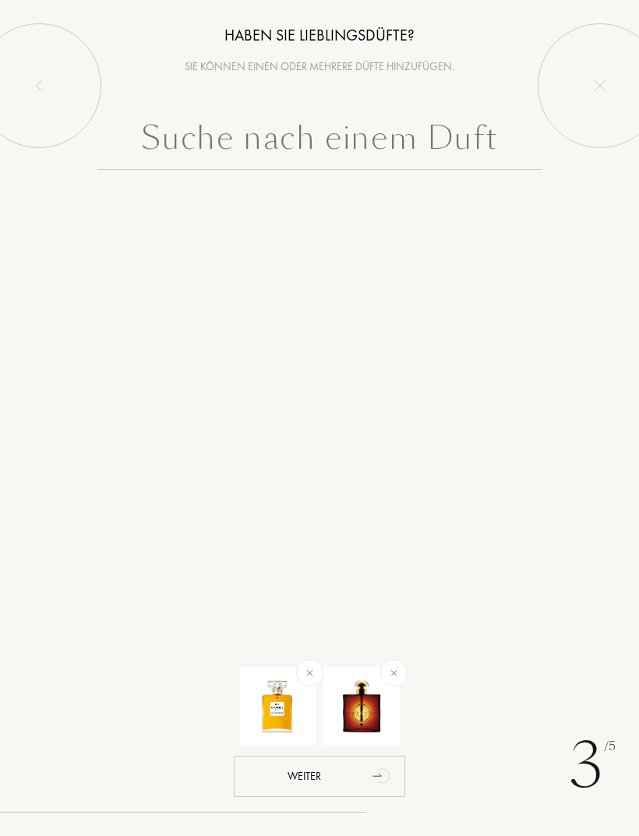
click at [411, 150] on input "text" at bounding box center [319, 142] width 444 height 56
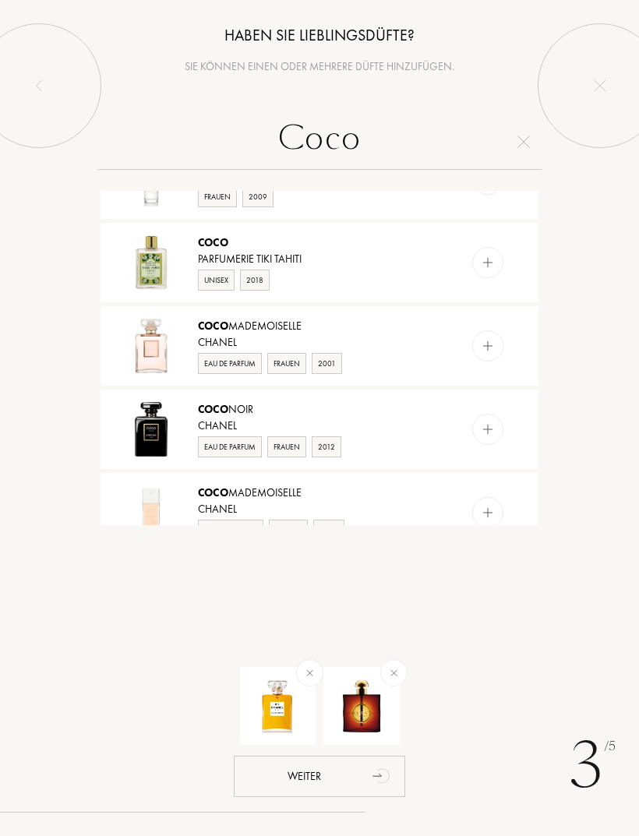
scroll to position [390, 0]
type input "Coco"
click at [240, 440] on div "Eau de Parfum" at bounding box center [230, 446] width 64 height 21
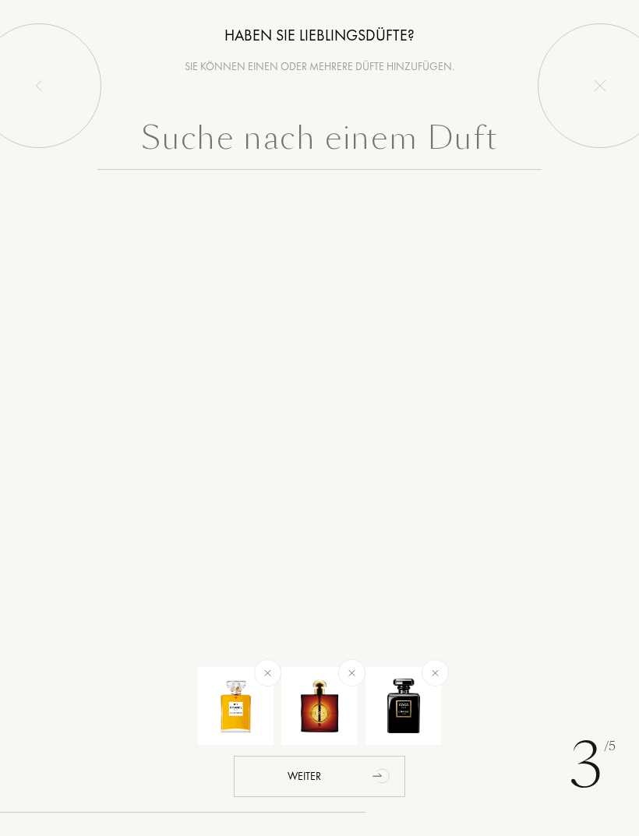
click at [414, 147] on input "text" at bounding box center [319, 142] width 444 height 56
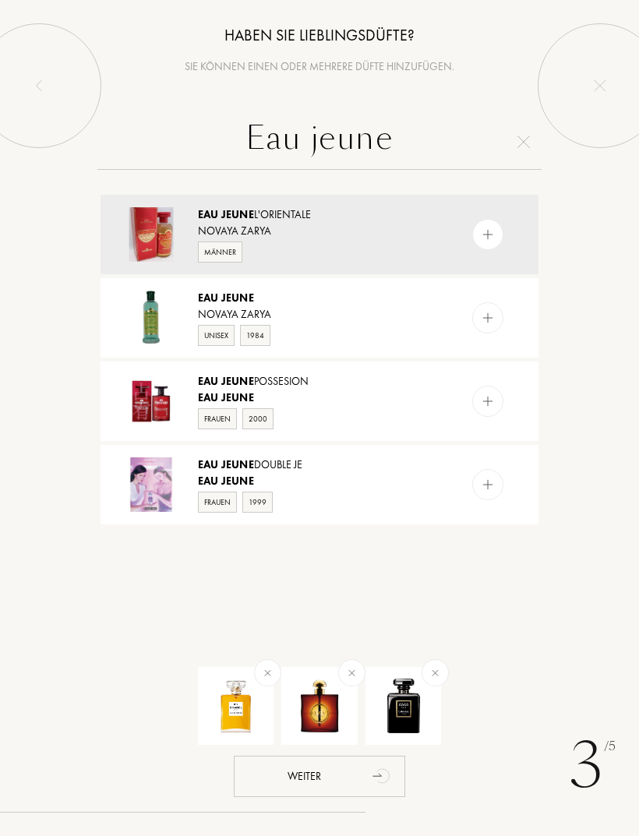
type input "Eau jeune"
click at [209, 330] on div "Unisex" at bounding box center [216, 335] width 37 height 21
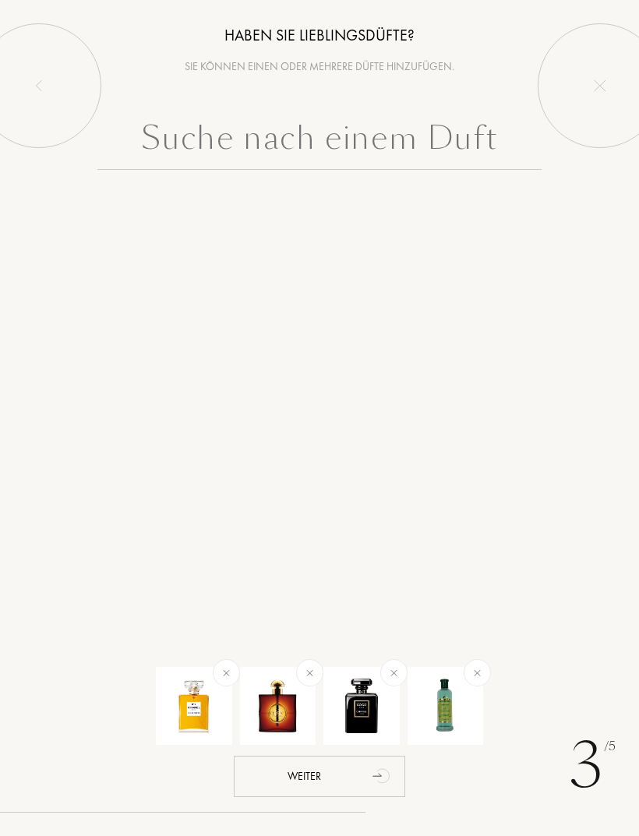
click at [330, 141] on input "text" at bounding box center [319, 142] width 444 height 56
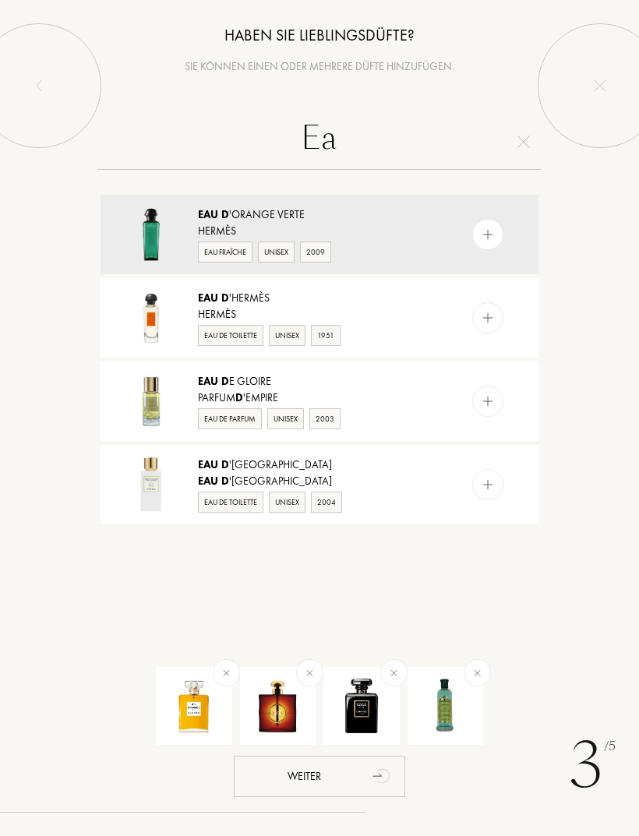
type input "E"
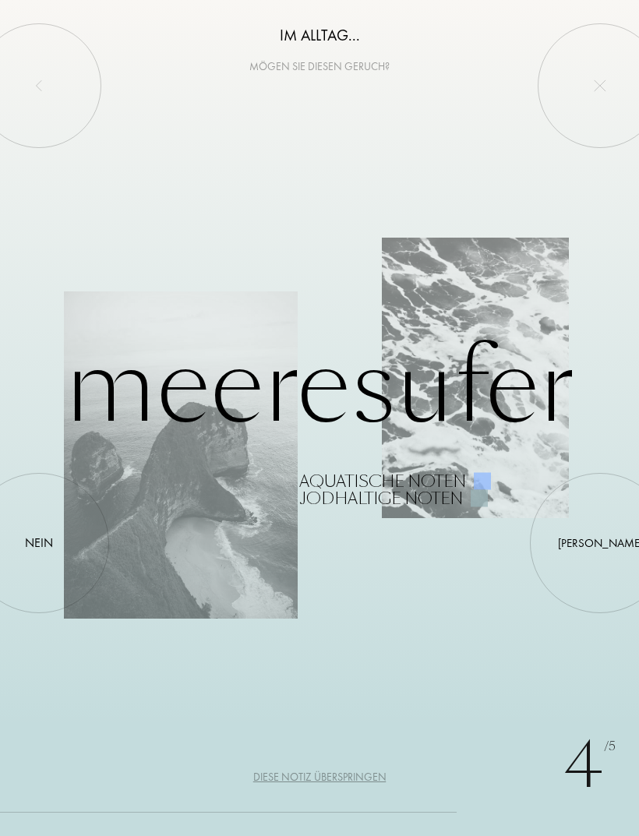
click at [39, 543] on div at bounding box center [39, 543] width 0 height 0
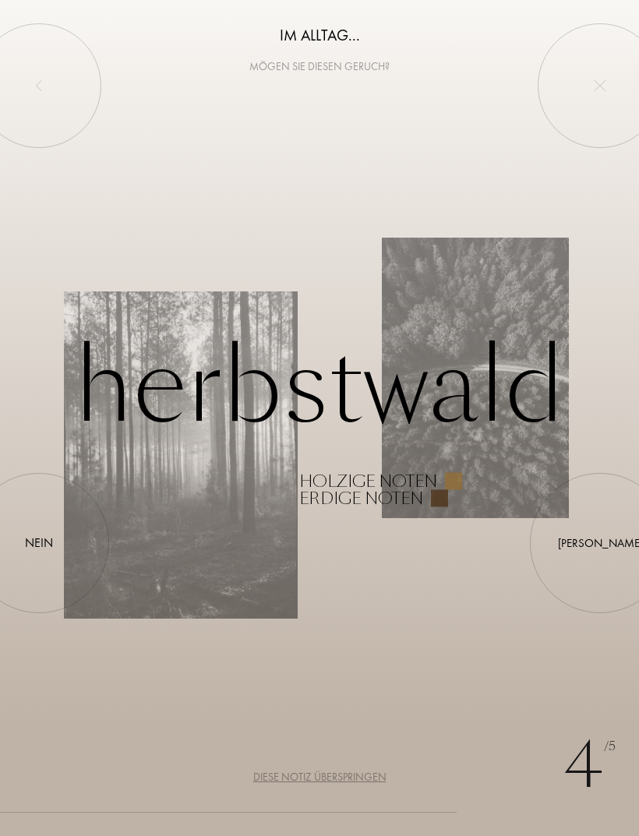
click at [39, 543] on div at bounding box center [39, 543] width 0 height 0
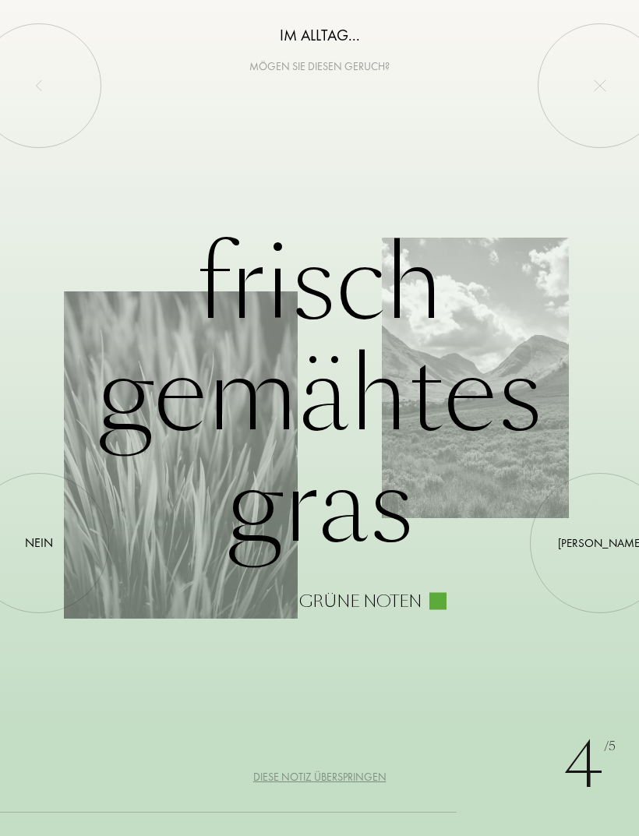
click at [39, 543] on div at bounding box center [39, 543] width 0 height 0
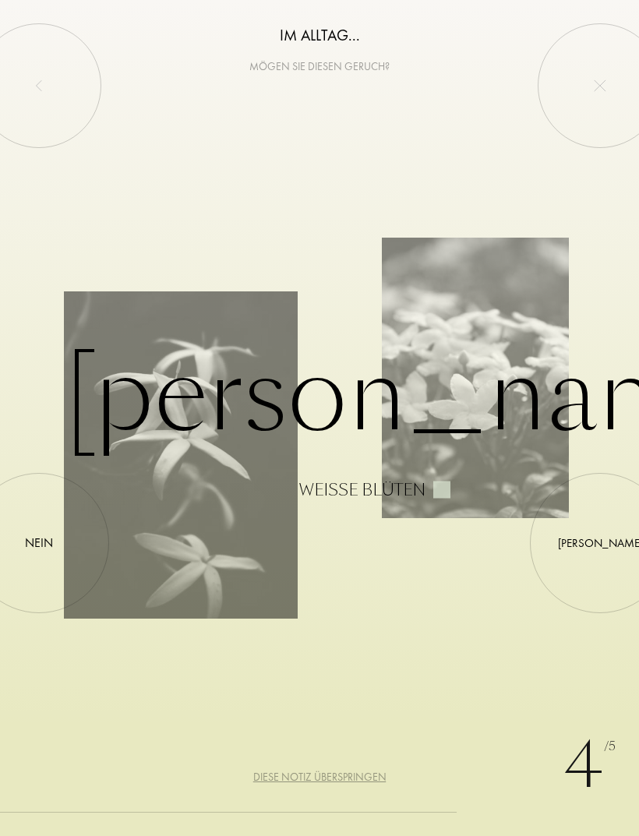
click at [39, 543] on div at bounding box center [39, 543] width 0 height 0
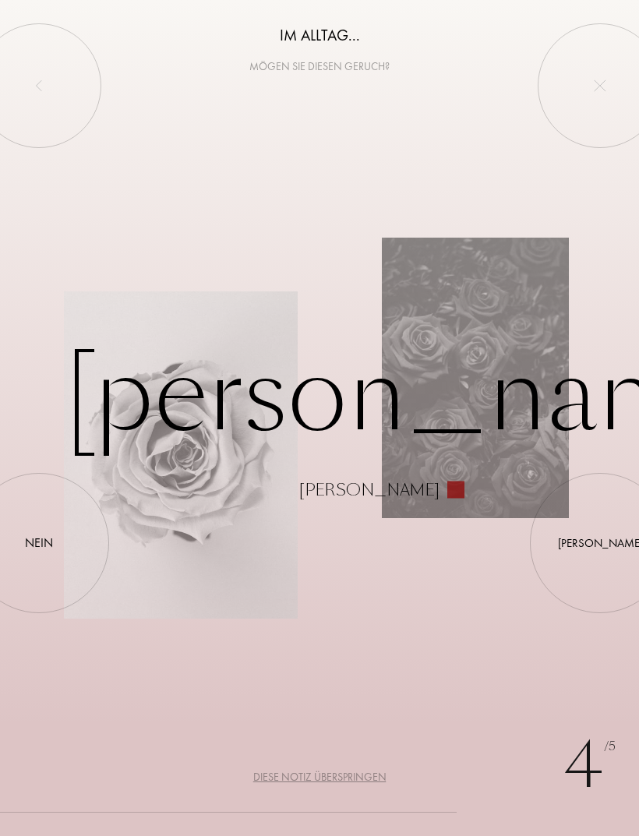
click at [595, 545] on div "Ja" at bounding box center [600, 544] width 85 height 18
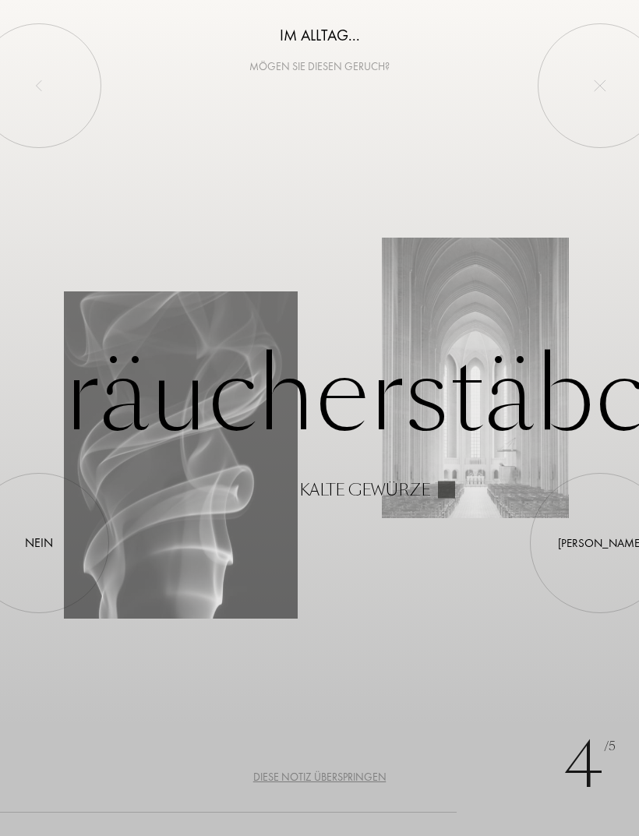
click at [41, 538] on div "Nein" at bounding box center [39, 543] width 28 height 19
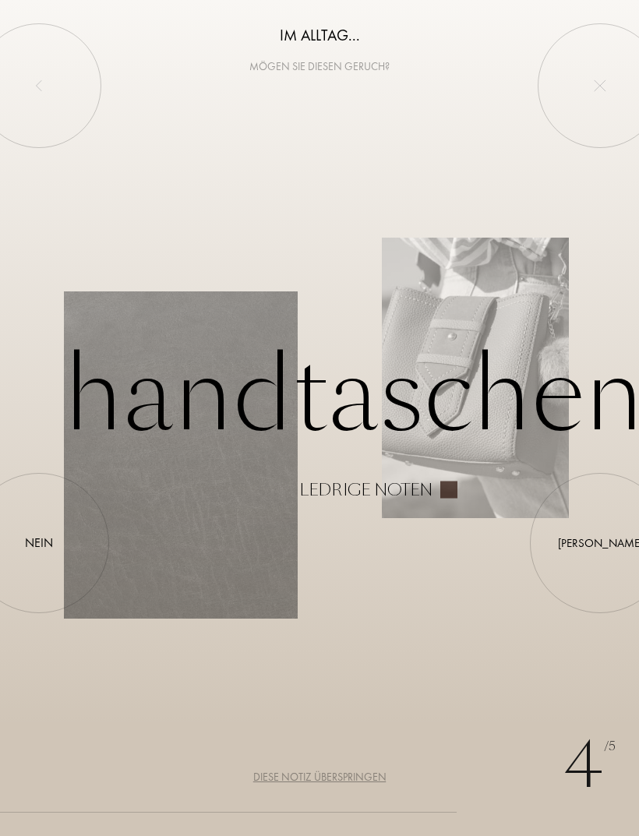
click at [601, 540] on div "Ja" at bounding box center [600, 544] width 85 height 18
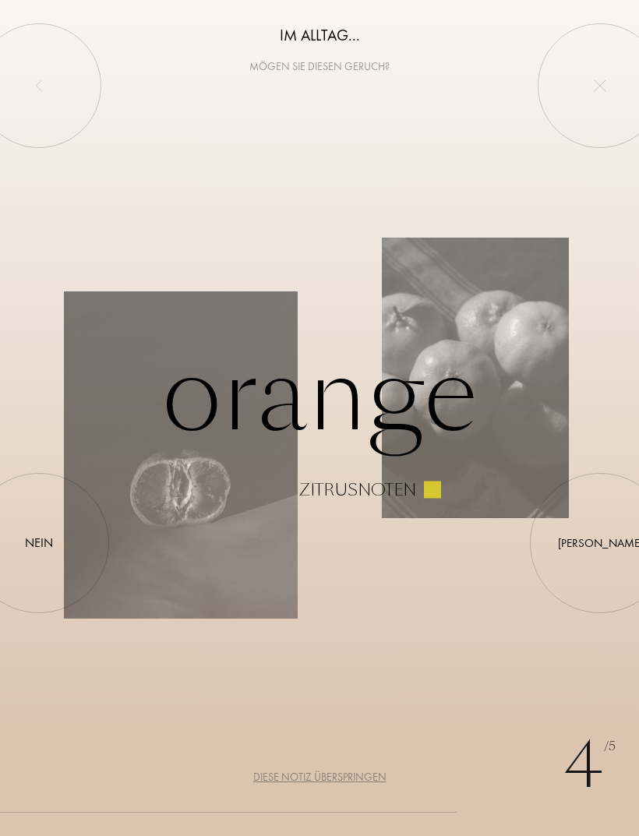
click at [600, 543] on div at bounding box center [600, 543] width 0 height 0
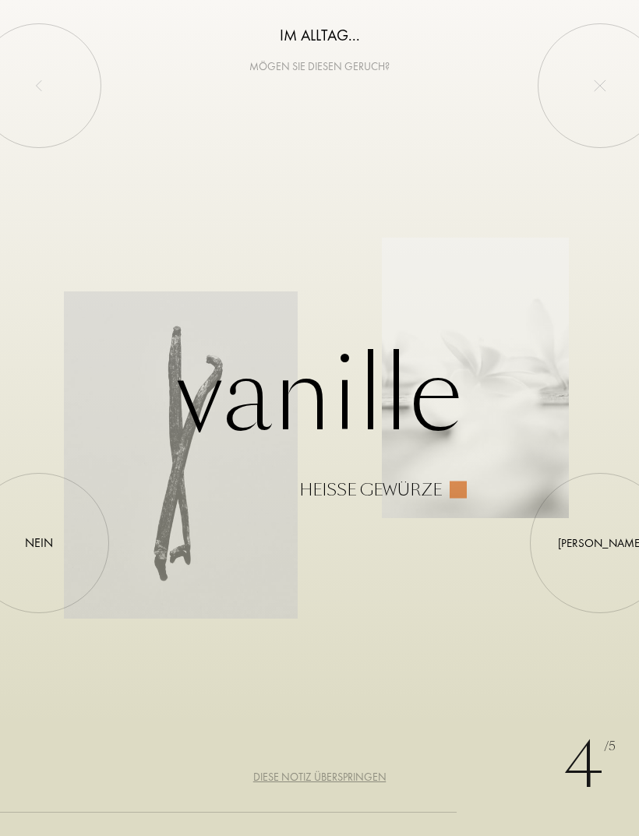
click at [600, 543] on div at bounding box center [600, 543] width 0 height 0
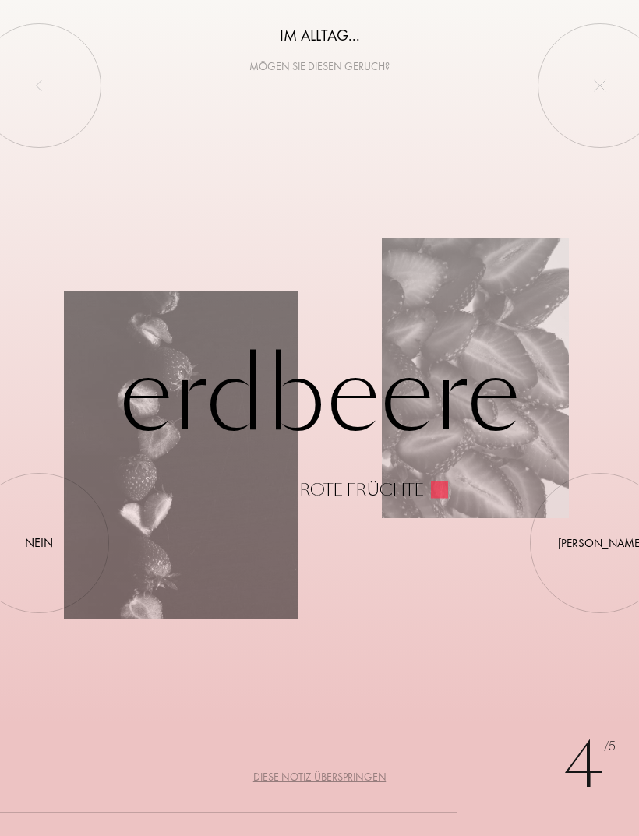
click at [51, 540] on div "Nein" at bounding box center [39, 543] width 28 height 19
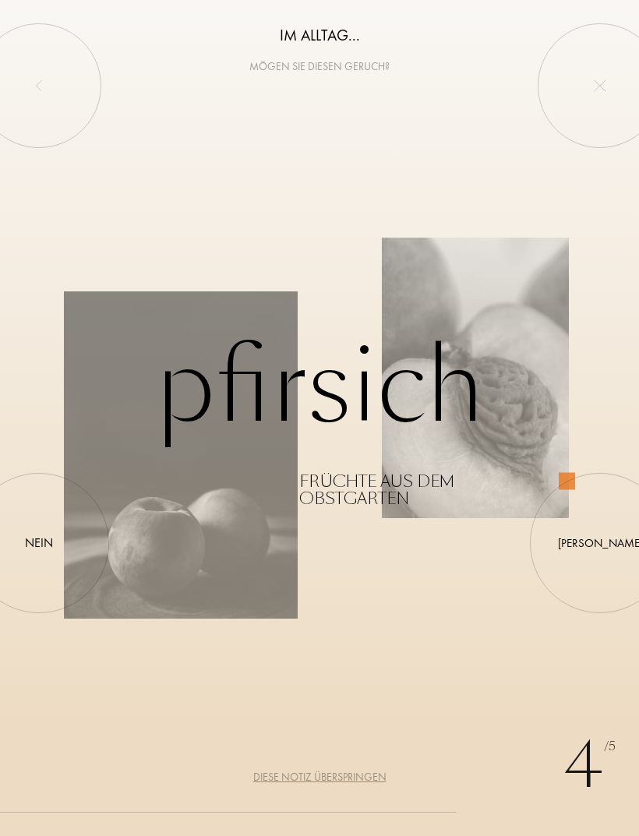
click at [52, 542] on div "Nein" at bounding box center [39, 543] width 28 height 19
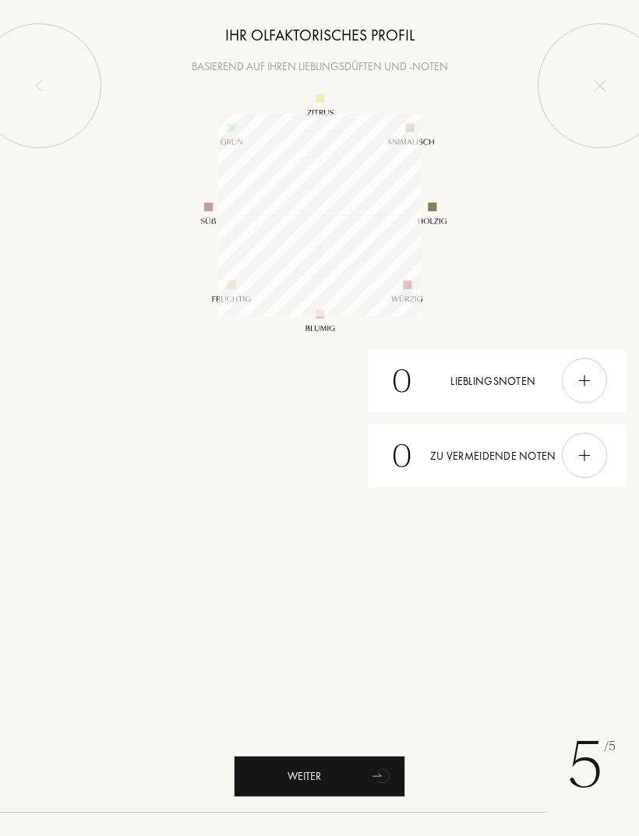
scroll to position [203, 203]
click at [358, 767] on div "Weiter" at bounding box center [319, 776] width 171 height 41
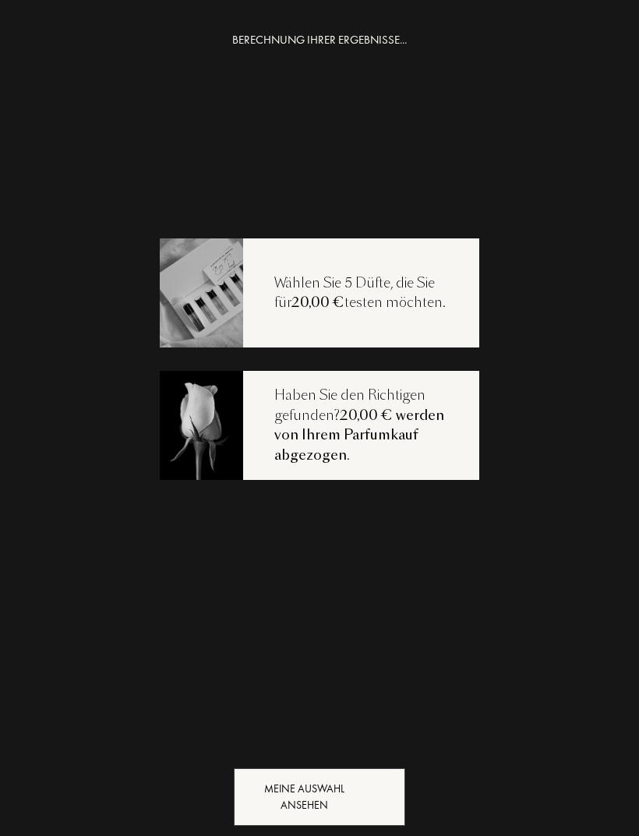
click at [344, 779] on div "Meine Auswahl ansehen" at bounding box center [319, 797] width 171 height 58
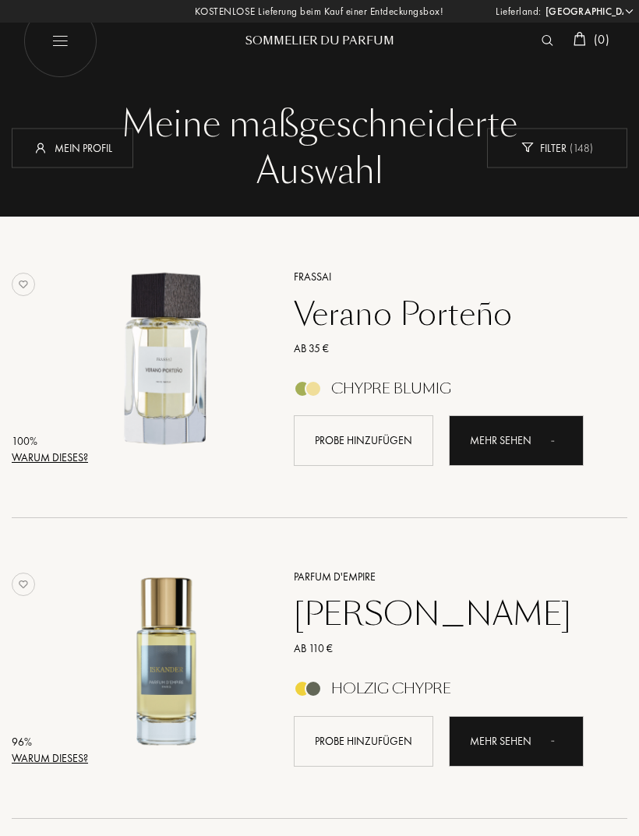
select select "DE"
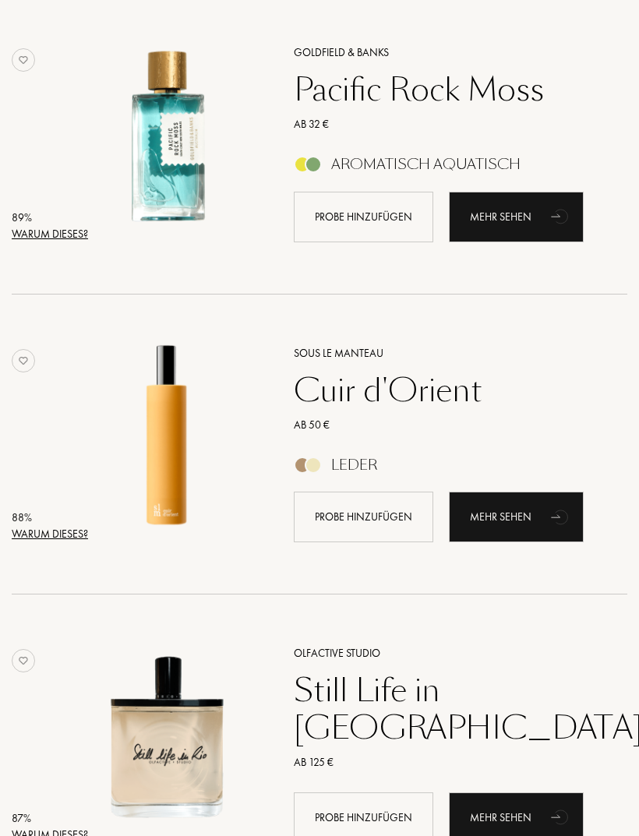
scroll to position [825, 0]
click at [538, 512] on div "Mehr sehen" at bounding box center [516, 517] width 135 height 51
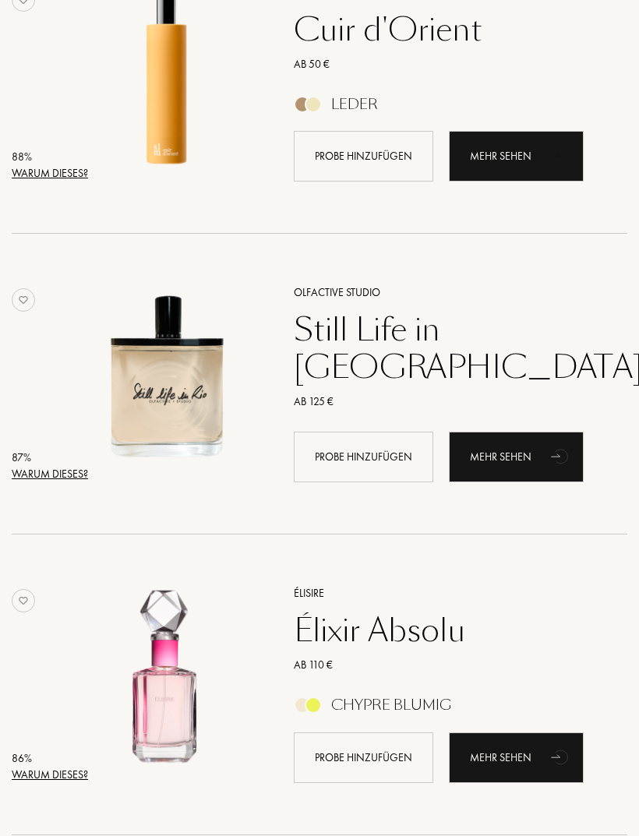
scroll to position [1186, 0]
click at [514, 458] on div "Mehr sehen" at bounding box center [516, 457] width 135 height 51
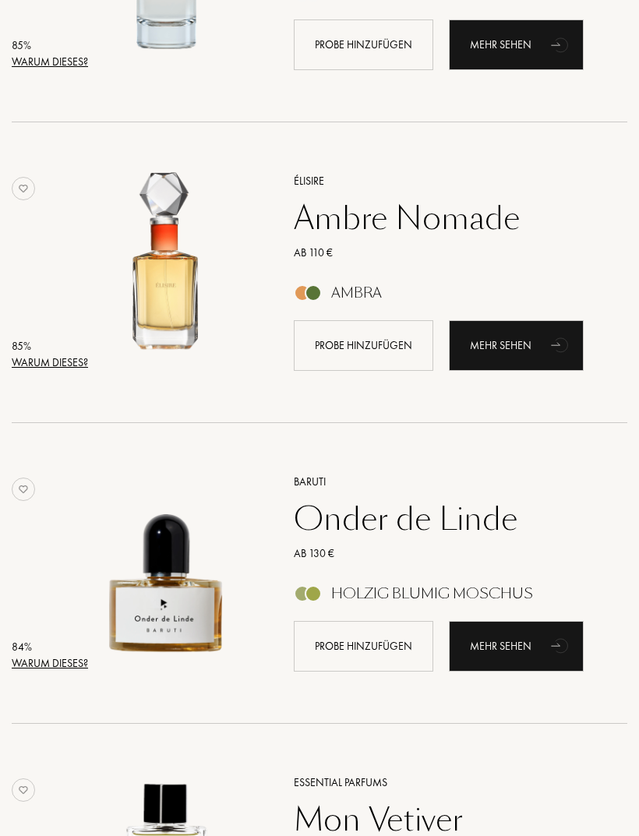
scroll to position [2199, 0]
click at [500, 644] on div "Mehr sehen" at bounding box center [516, 646] width 135 height 51
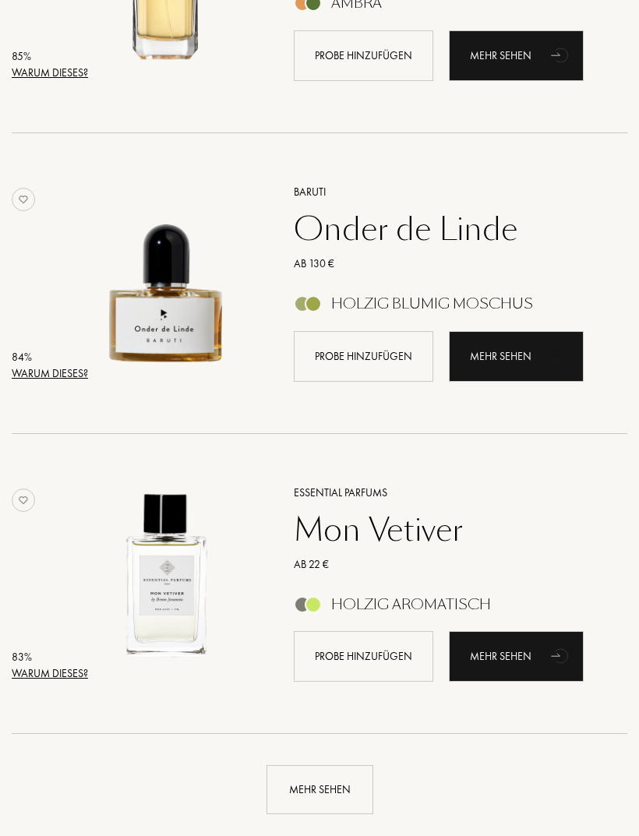
scroll to position [2489, 0]
click at [517, 658] on div "Mehr sehen" at bounding box center [516, 656] width 135 height 51
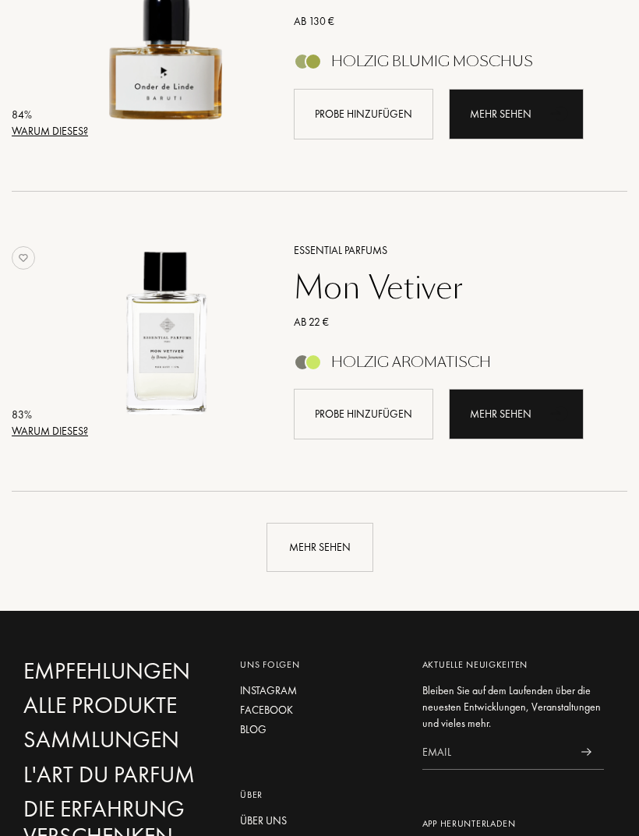
scroll to position [2740, 0]
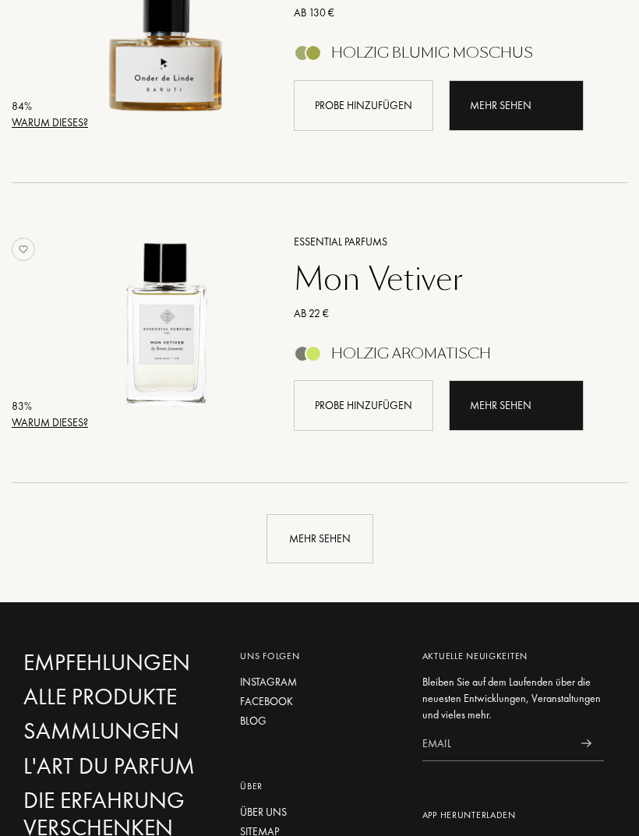
click at [340, 531] on div "Mehr sehen" at bounding box center [319, 538] width 107 height 49
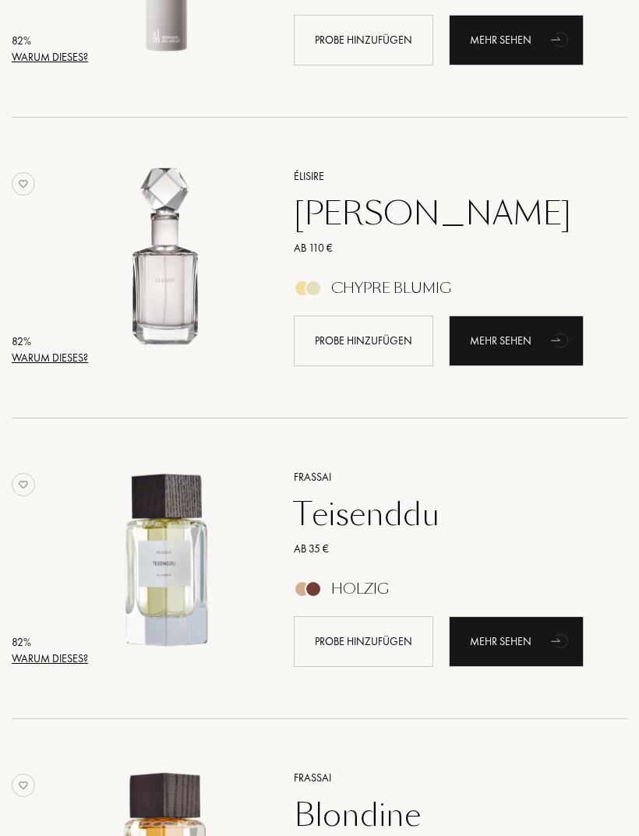
scroll to position [4007, 0]
click at [521, 644] on div "Mehr sehen" at bounding box center [516, 641] width 135 height 51
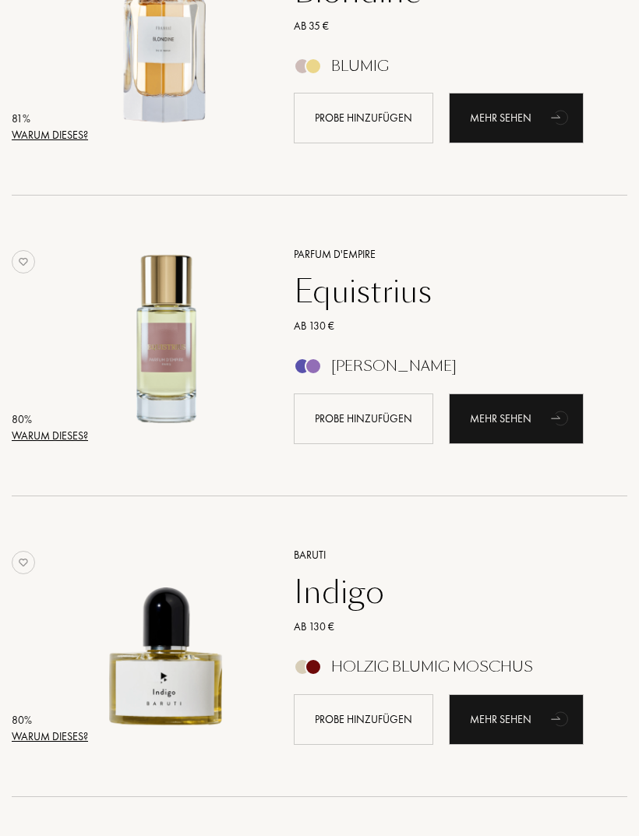
scroll to position [4832, 0]
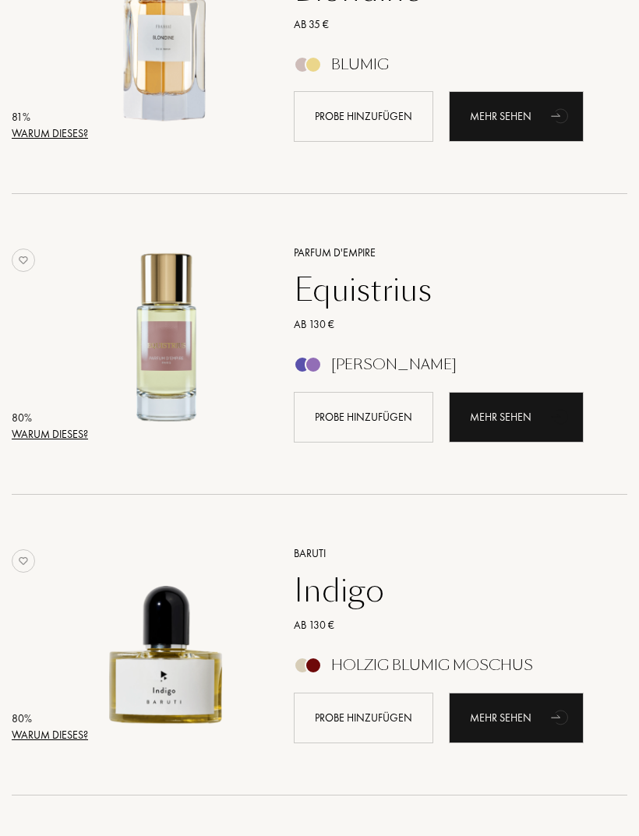
click at [533, 403] on div "Mehr sehen" at bounding box center [516, 417] width 135 height 51
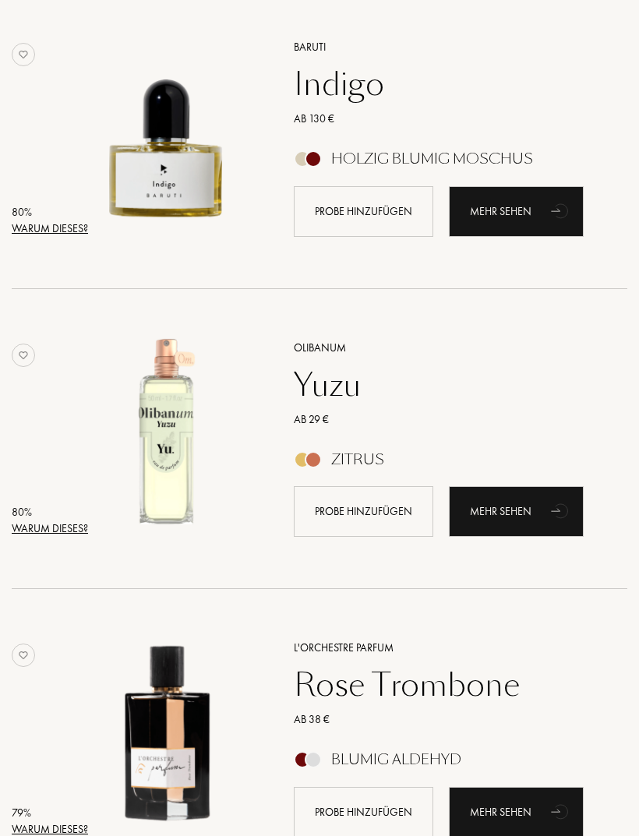
scroll to position [5338, 0]
click at [522, 509] on div "Mehr sehen" at bounding box center [516, 511] width 135 height 51
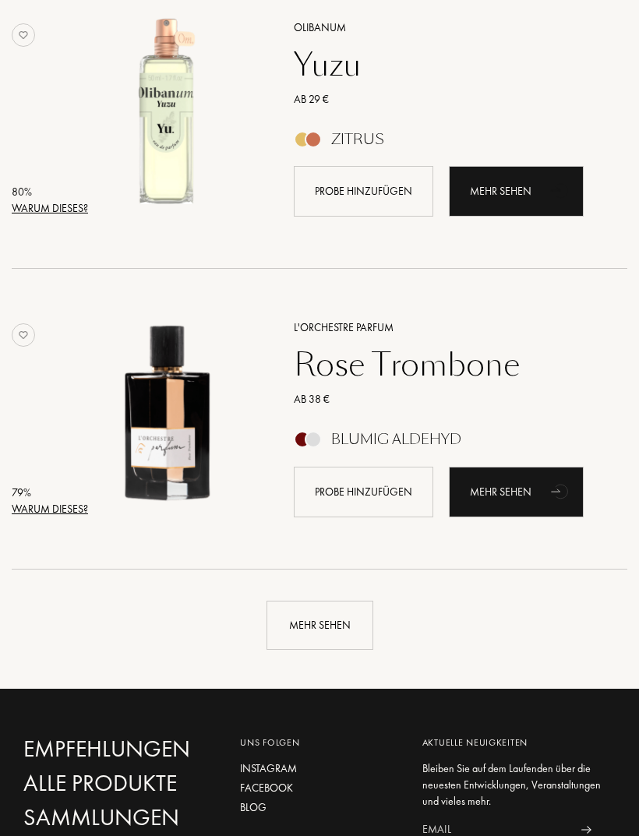
scroll to position [5658, 0]
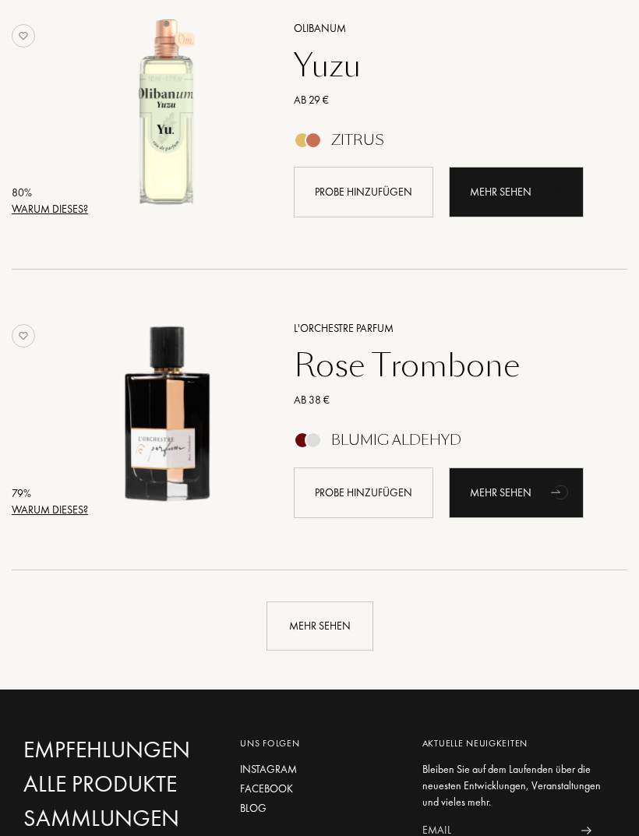
click at [343, 619] on div "Mehr sehen" at bounding box center [319, 626] width 107 height 49
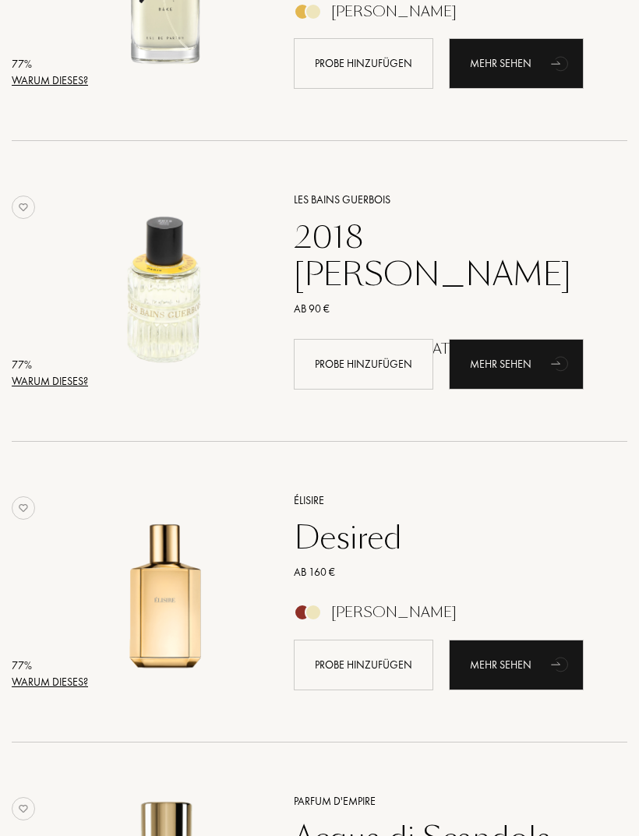
scroll to position [8189, 0]
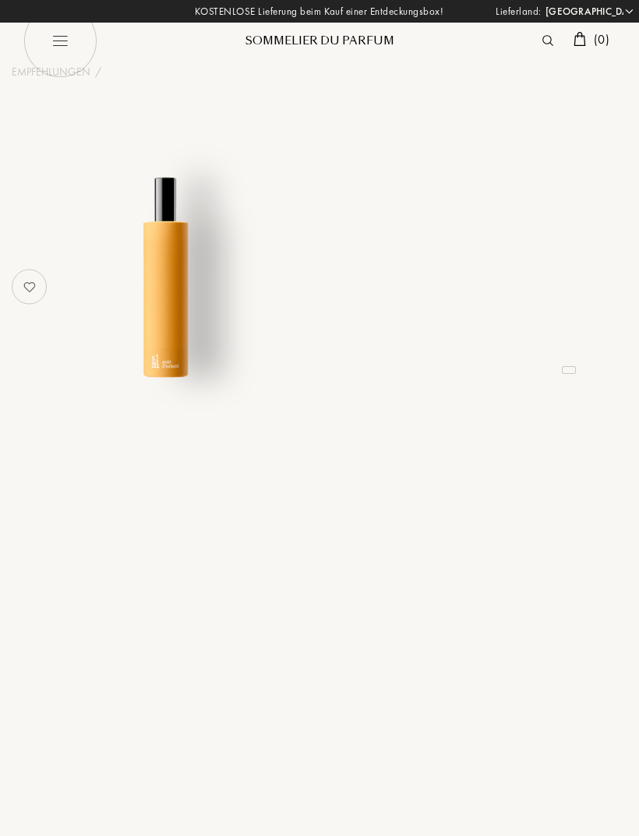
select select "DE"
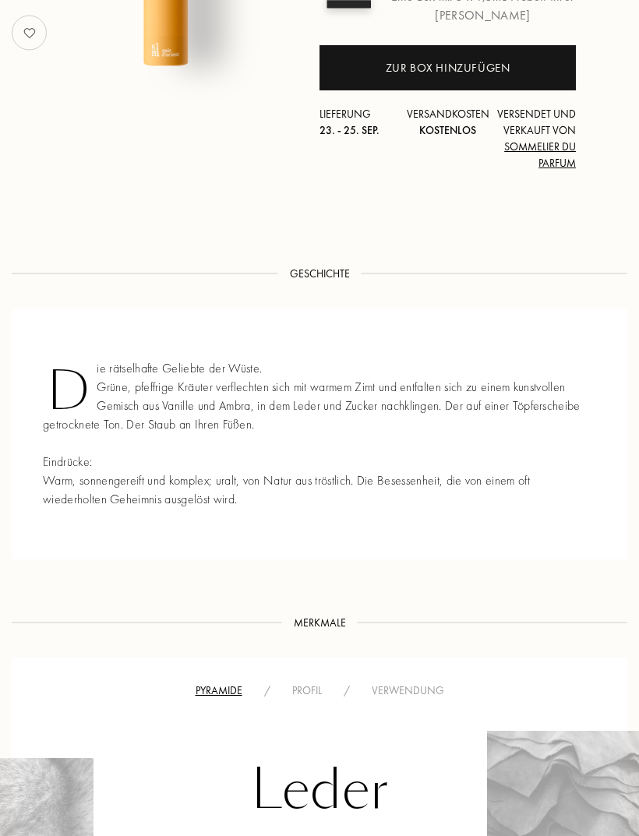
scroll to position [292, 0]
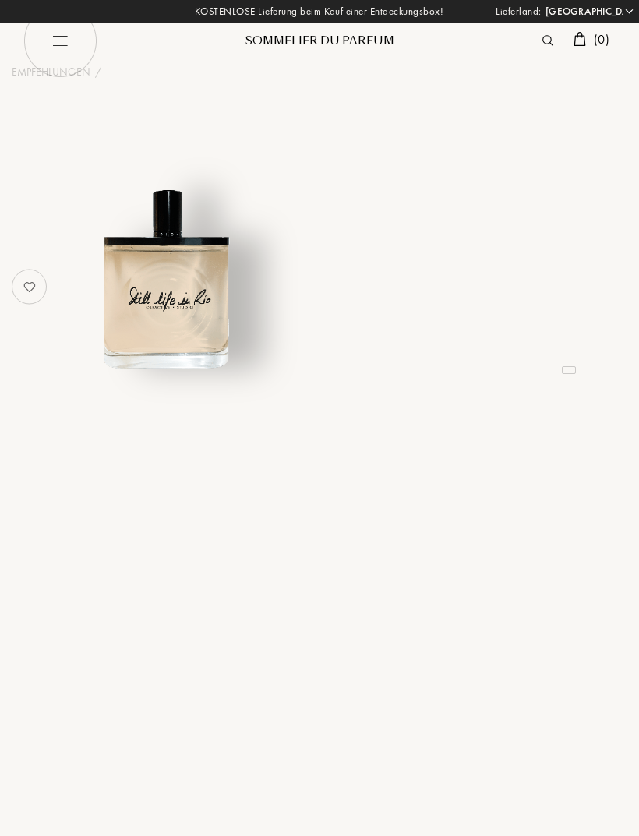
select select "DE"
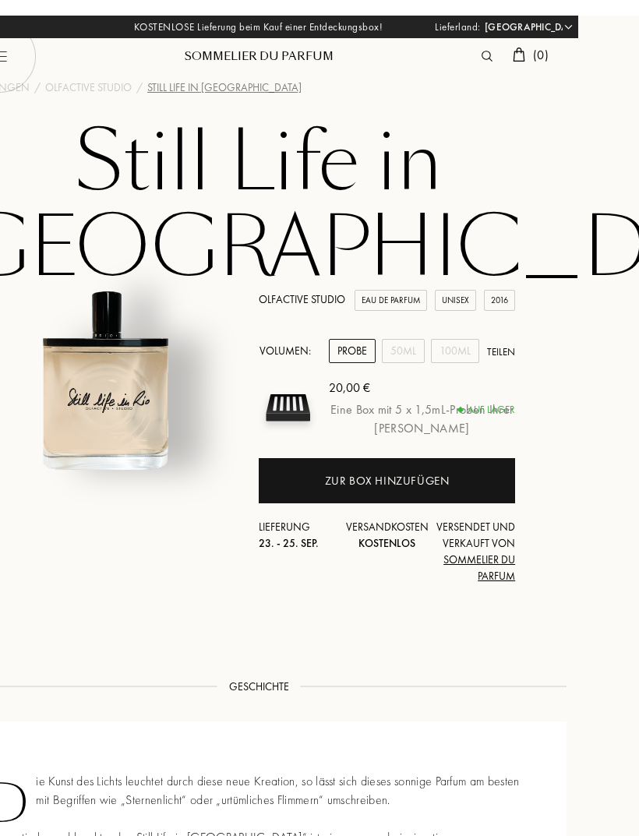
scroll to position [0, 60]
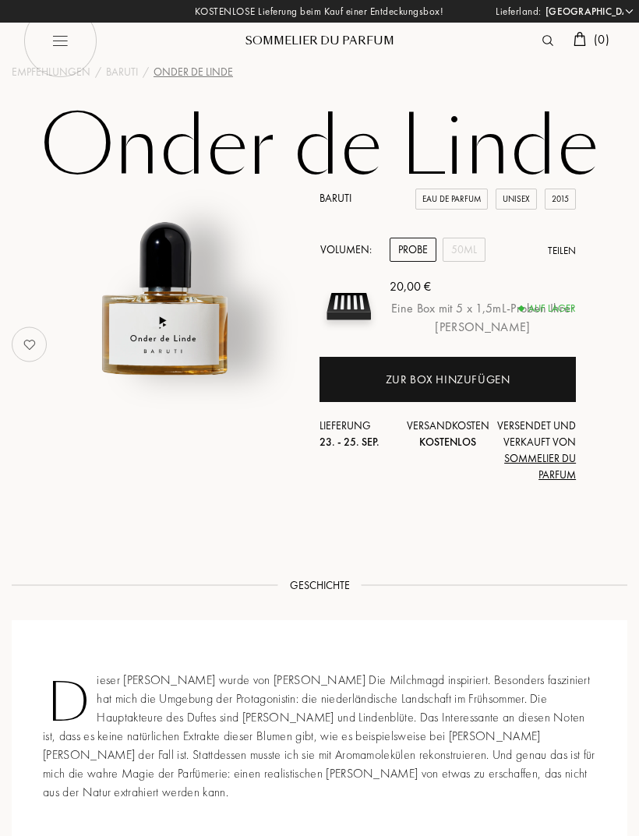
select select "DE"
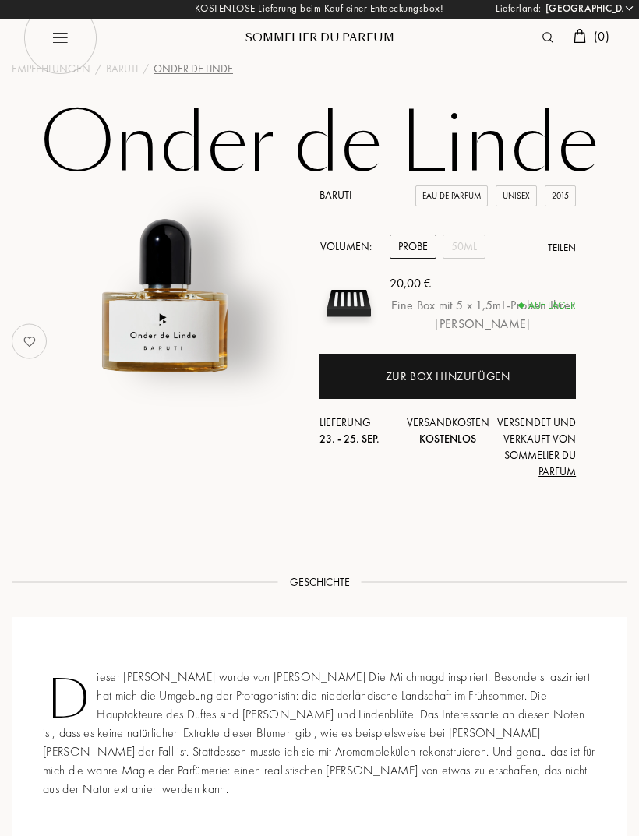
scroll to position [2, 0]
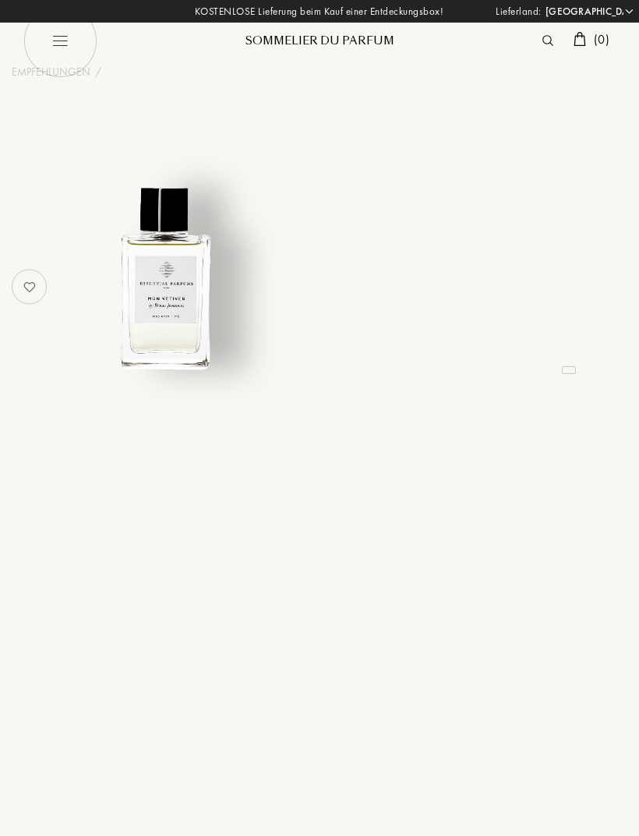
select select "DE"
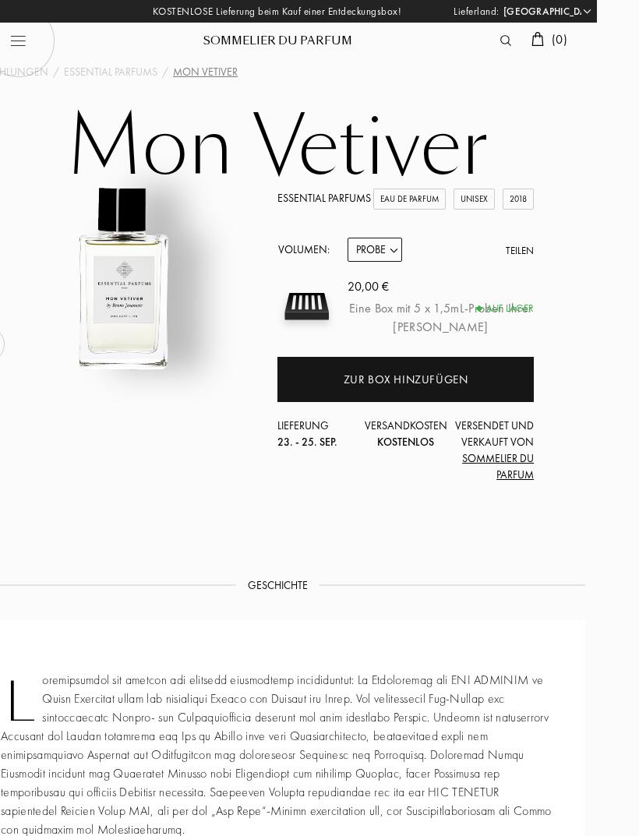
scroll to position [0, 43]
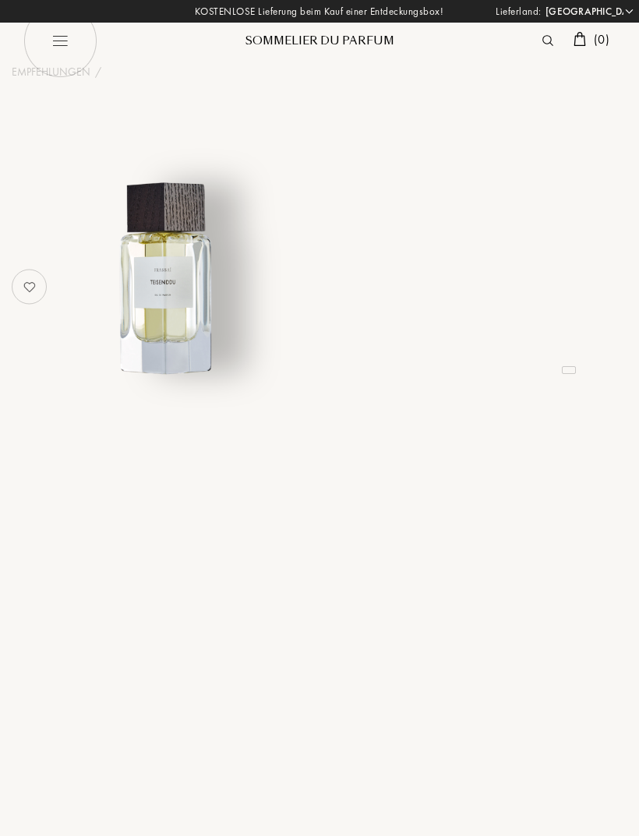
select select "DE"
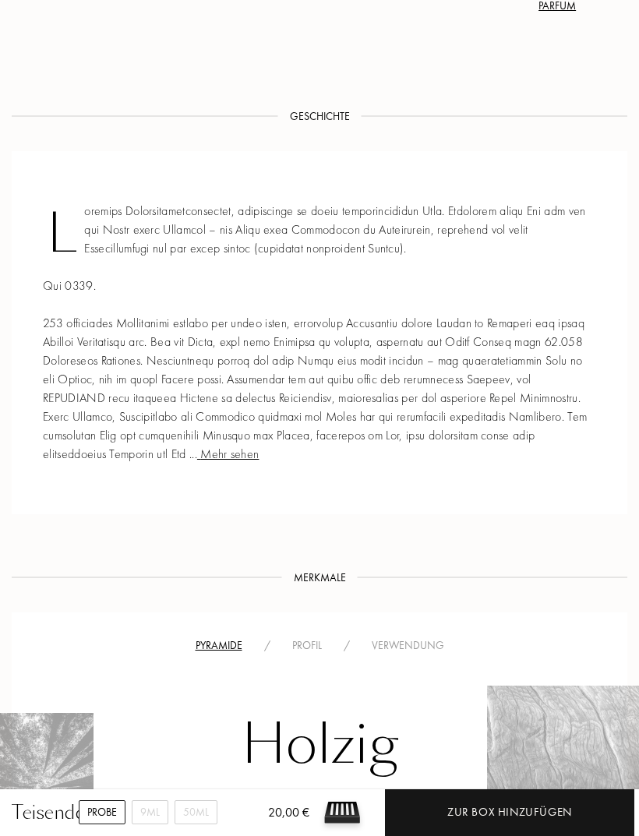
scroll to position [464, 0]
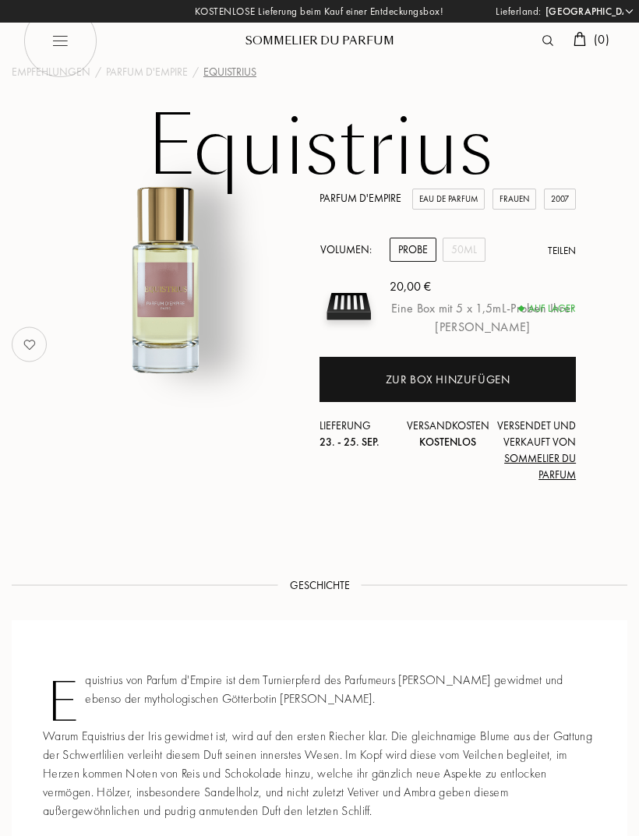
select select "DE"
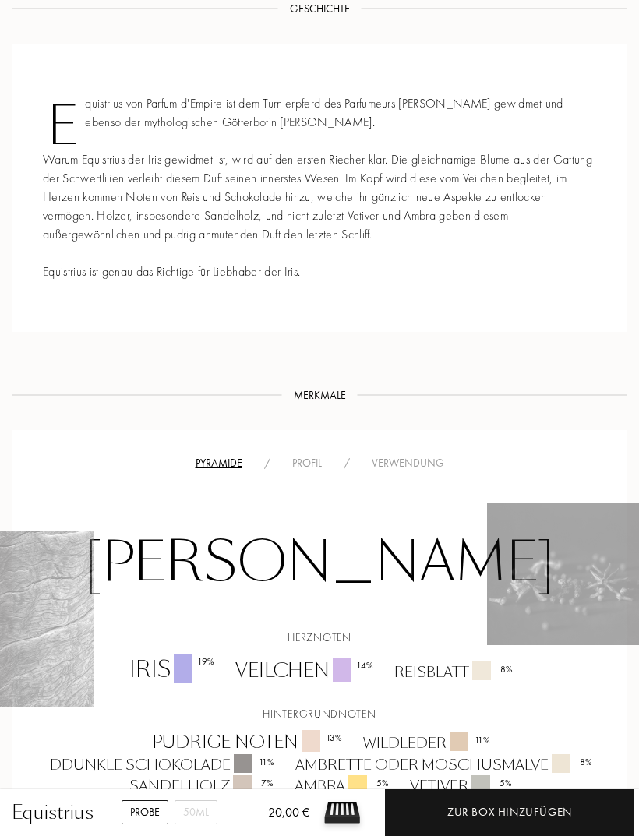
scroll to position [576, 0]
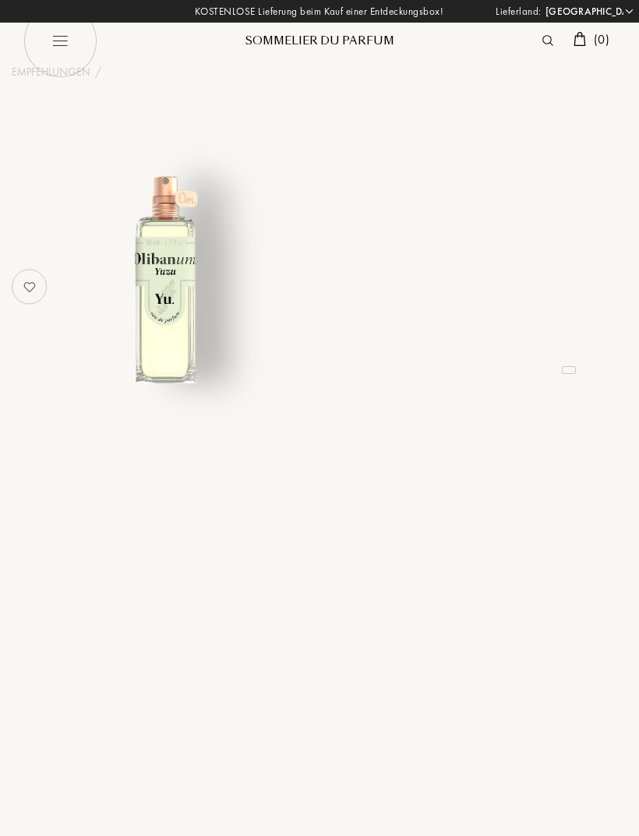
select select "DE"
